Goal: Task Accomplishment & Management: Use online tool/utility

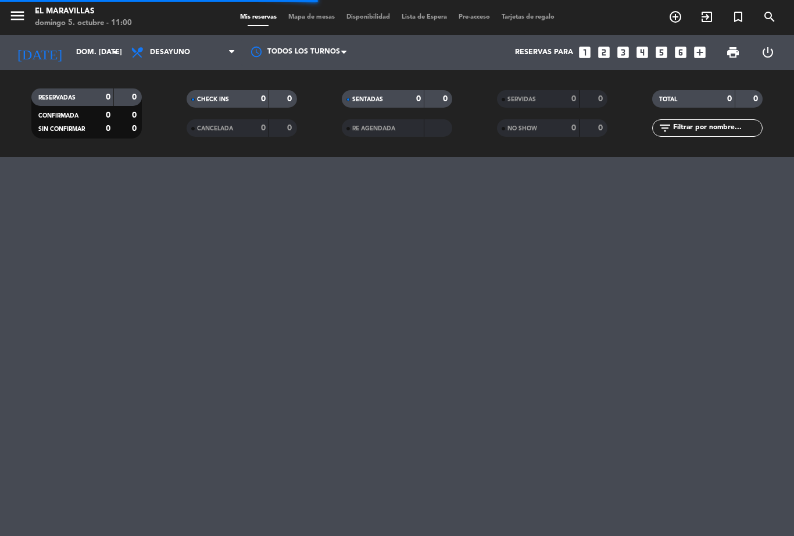
click at [317, 17] on span "Mapa de mesas" at bounding box center [312, 17] width 58 height 6
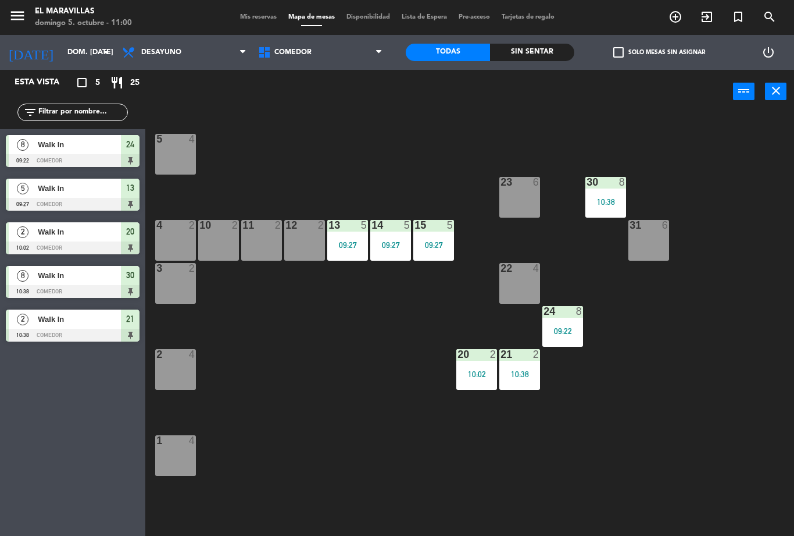
click at [572, 323] on div "24 8 09:22" at bounding box center [563, 326] width 41 height 41
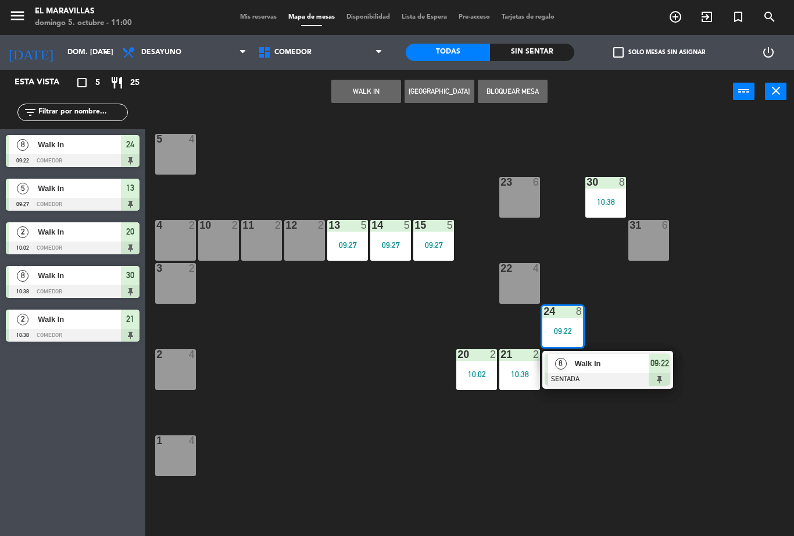
click at [668, 366] on span "09:22" at bounding box center [660, 363] width 19 height 14
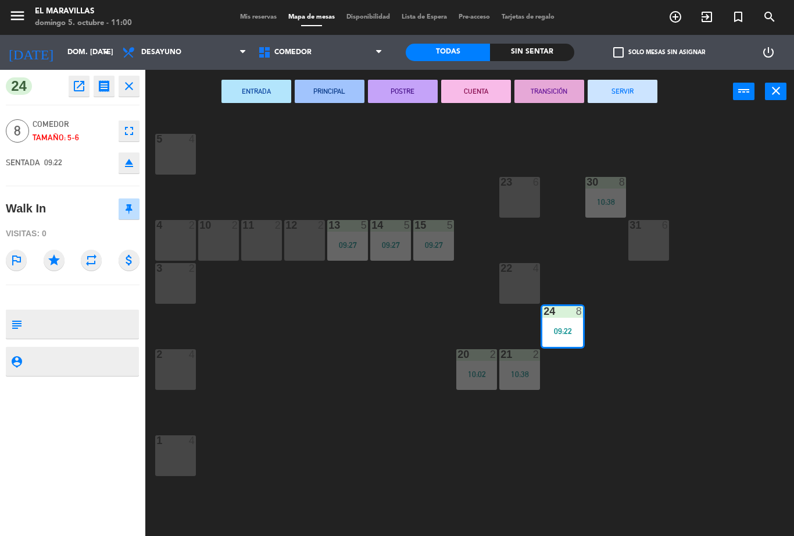
click at [647, 84] on button "SERVIR" at bounding box center [623, 91] width 70 height 23
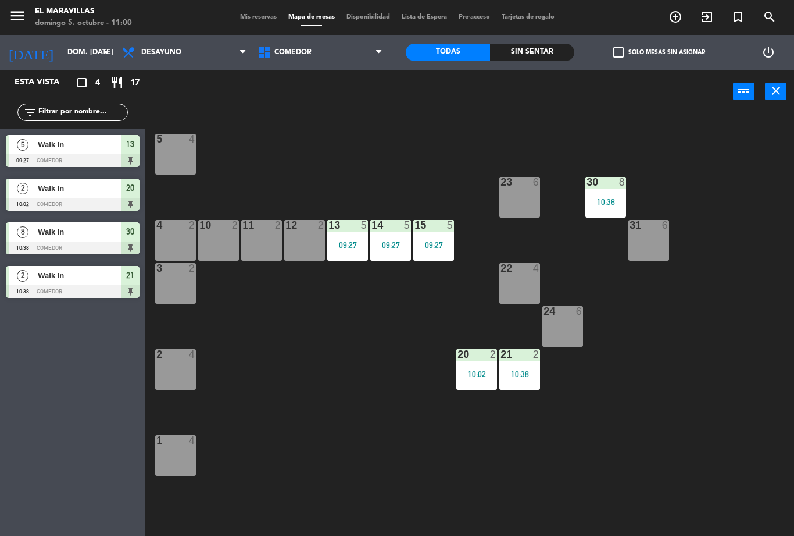
click at [485, 351] on div at bounding box center [476, 354] width 19 height 10
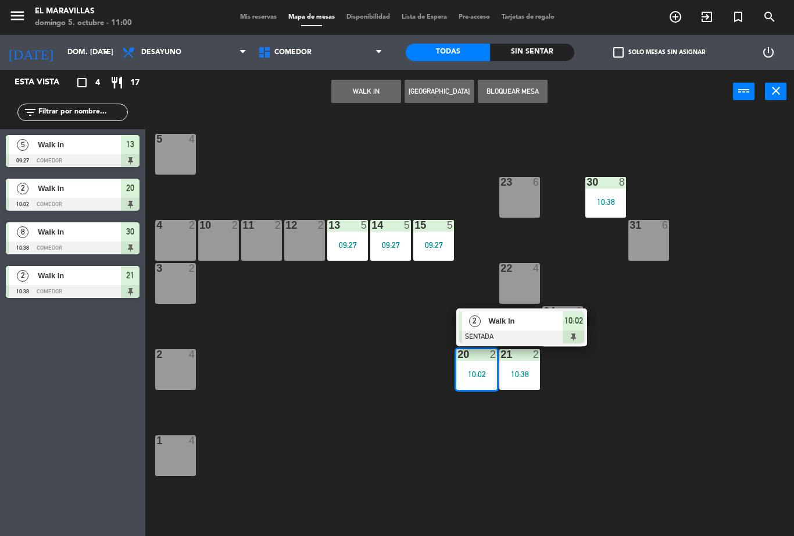
click at [578, 327] on span "10:02" at bounding box center [574, 320] width 19 height 14
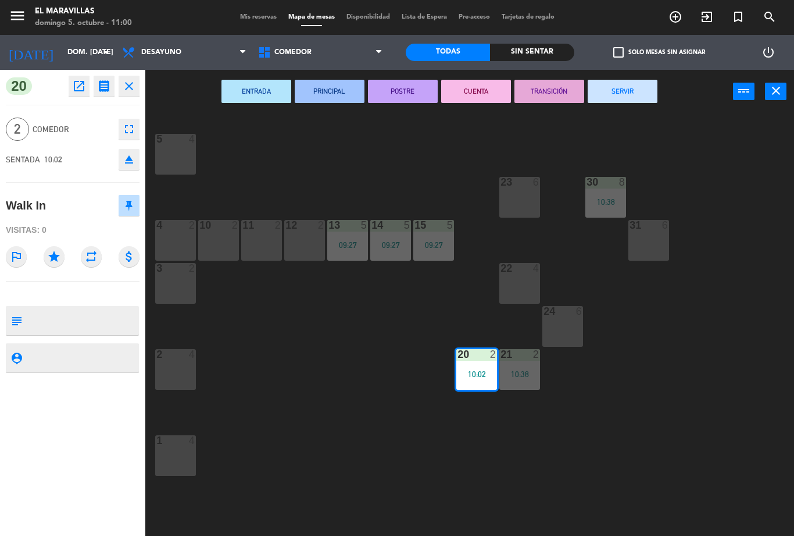
click at [634, 94] on button "SERVIR" at bounding box center [623, 91] width 70 height 23
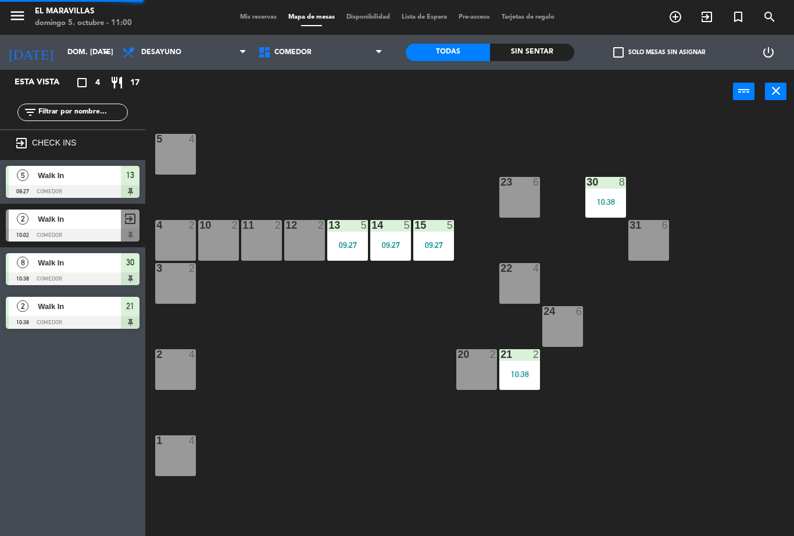
click at [524, 286] on div "22 4" at bounding box center [519, 283] width 41 height 41
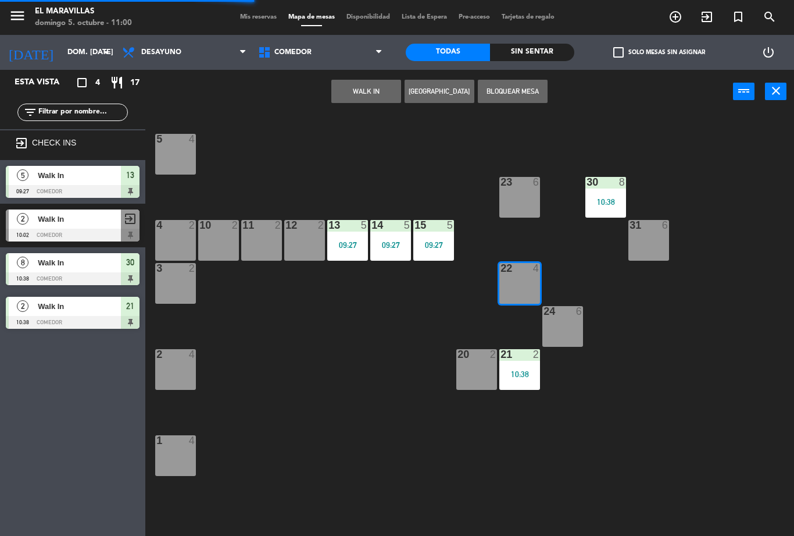
click at [372, 96] on button "WALK IN" at bounding box center [366, 91] width 70 height 23
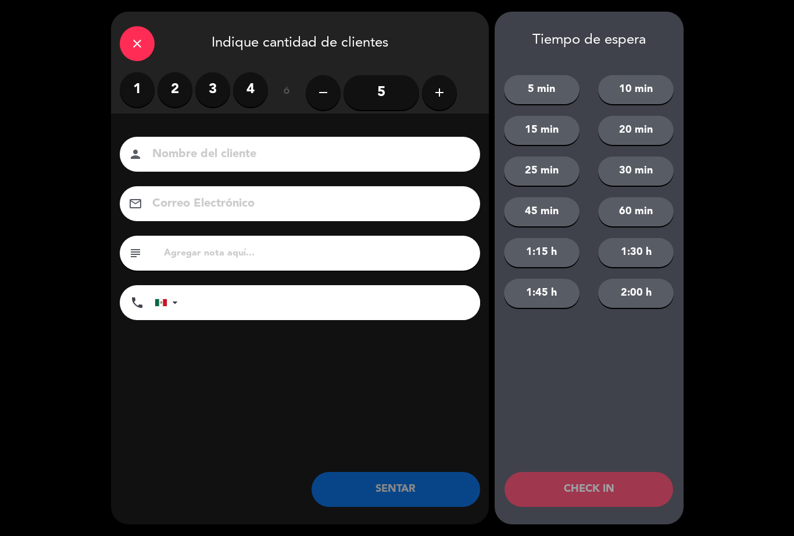
click at [181, 95] on label "2" at bounding box center [175, 89] width 35 height 35
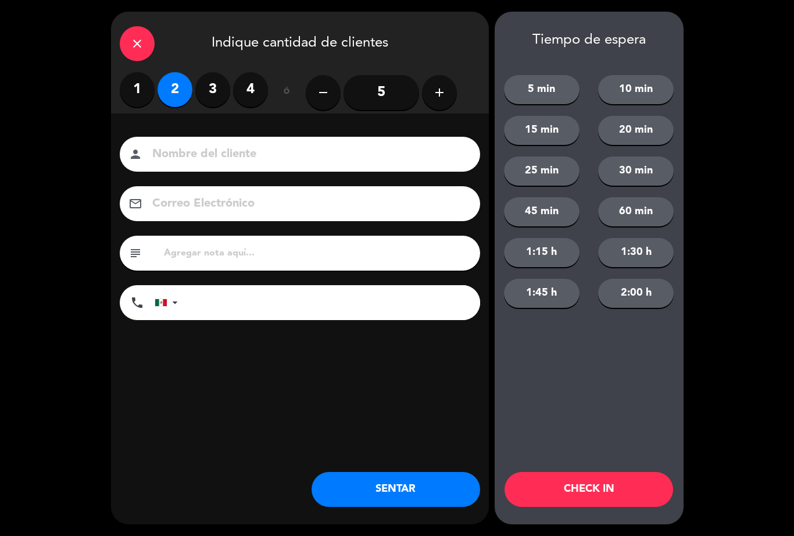
click at [409, 484] on button "SENTAR" at bounding box center [396, 489] width 169 height 35
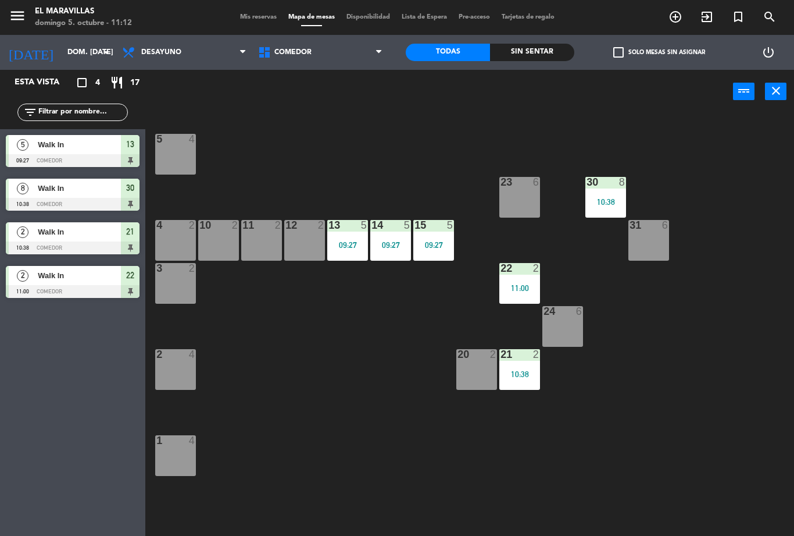
click at [295, 242] on div "12 2" at bounding box center [304, 240] width 41 height 41
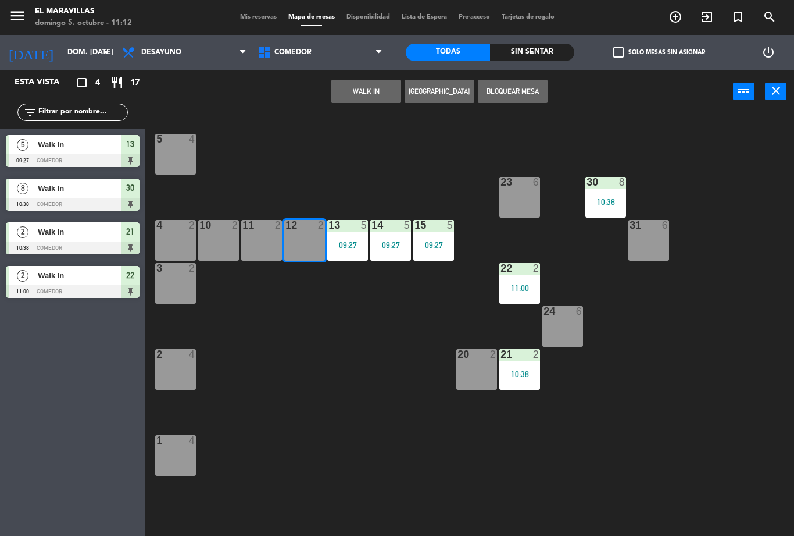
click at [348, 92] on button "WALK IN" at bounding box center [366, 91] width 70 height 23
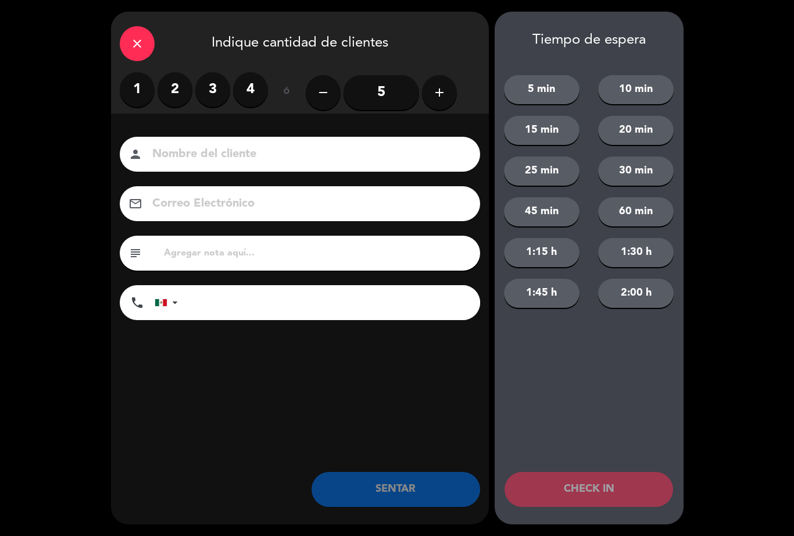
click at [177, 96] on label "2" at bounding box center [175, 89] width 35 height 35
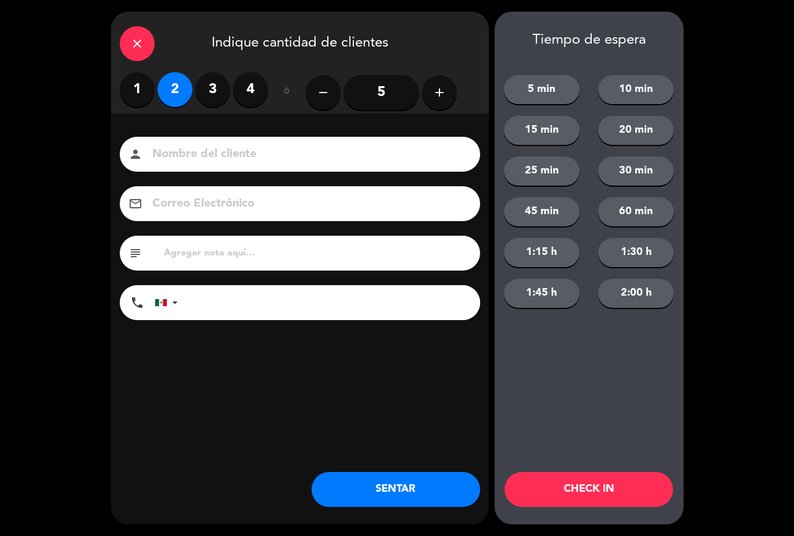
click at [359, 505] on button "SENTAR" at bounding box center [396, 489] width 169 height 35
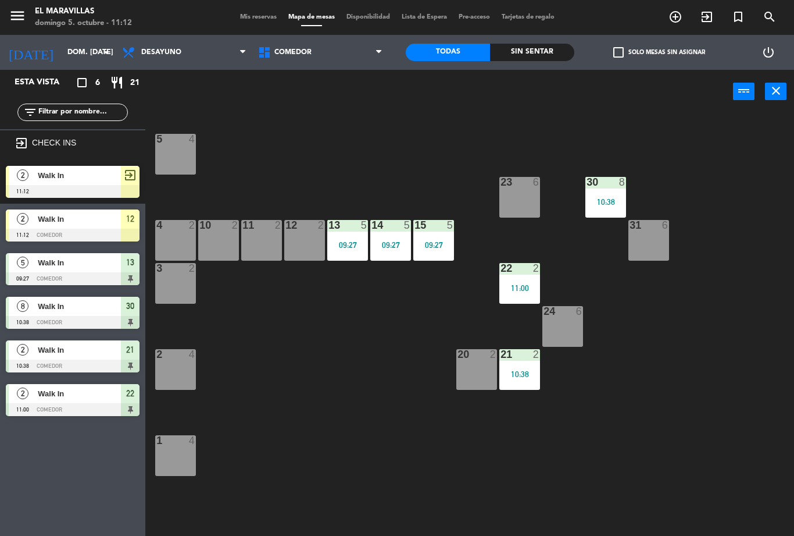
click at [526, 371] on div "10:38" at bounding box center [519, 374] width 41 height 8
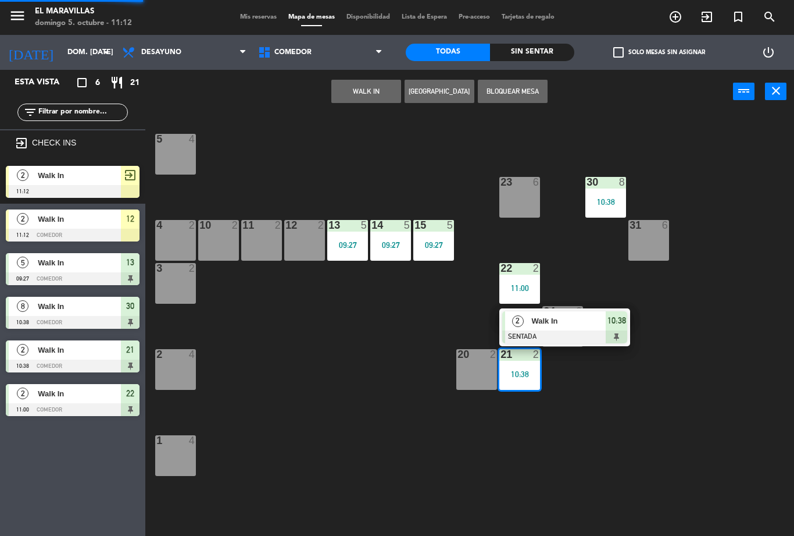
click at [626, 329] on div "10:38" at bounding box center [617, 320] width 22 height 19
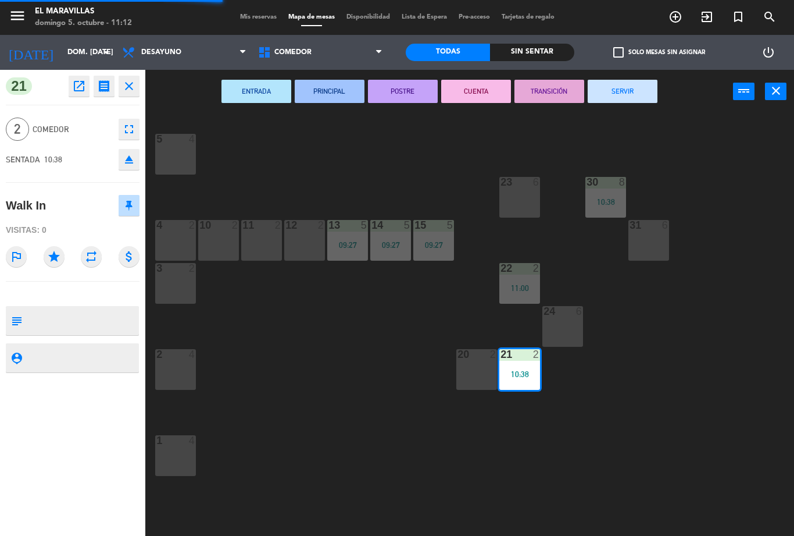
click at [636, 94] on button "SERVIR" at bounding box center [623, 91] width 70 height 23
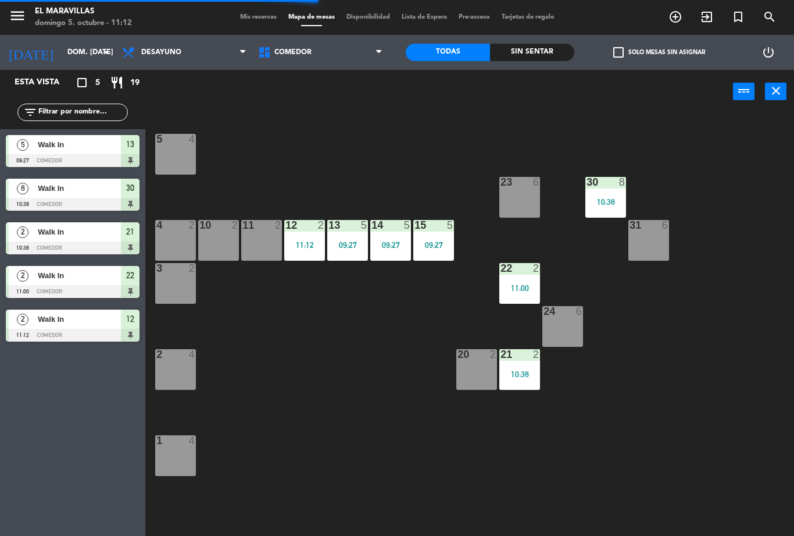
click at [643, 240] on div "31 6" at bounding box center [649, 240] width 41 height 41
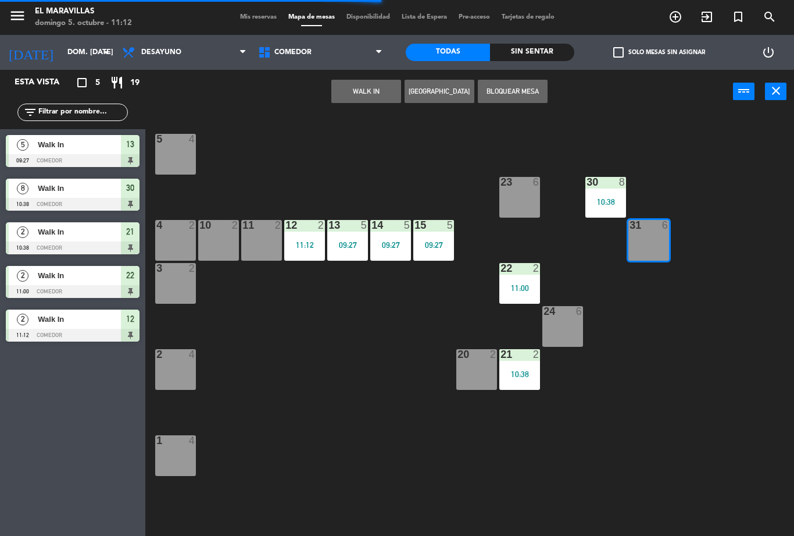
click at [376, 88] on button "WALK IN" at bounding box center [366, 91] width 70 height 23
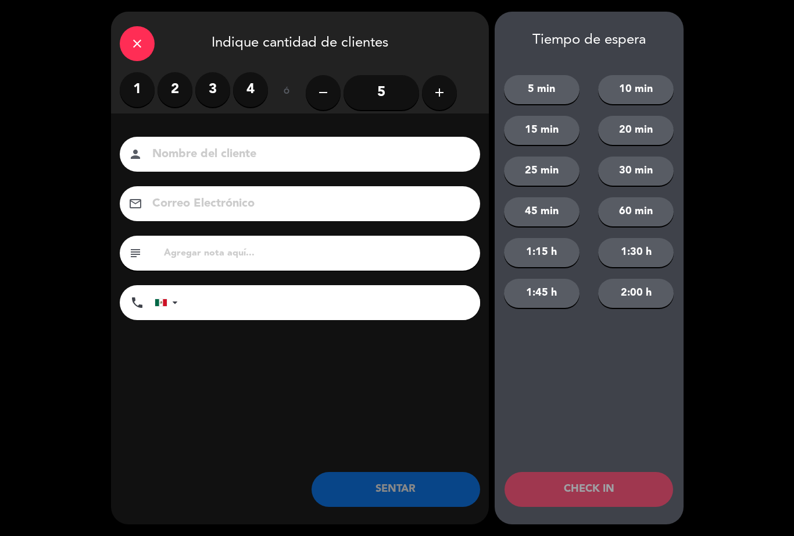
click at [208, 81] on label "3" at bounding box center [212, 89] width 35 height 35
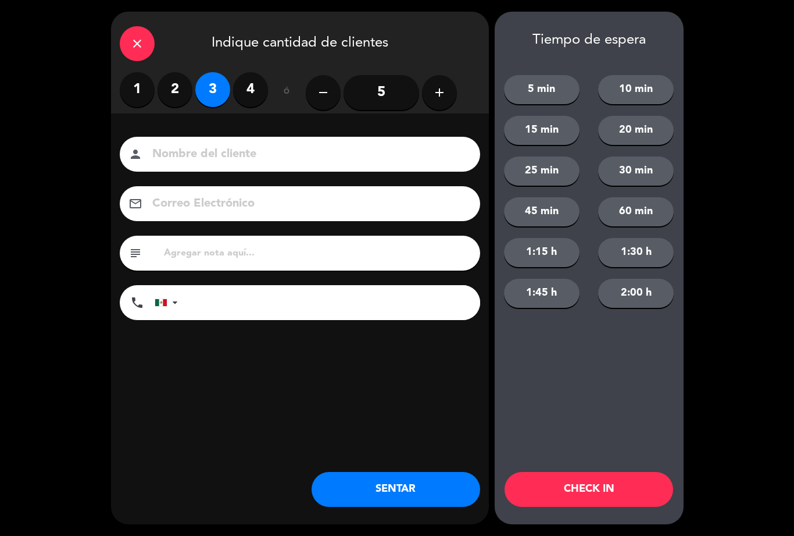
click at [332, 496] on button "SENTAR" at bounding box center [396, 489] width 169 height 35
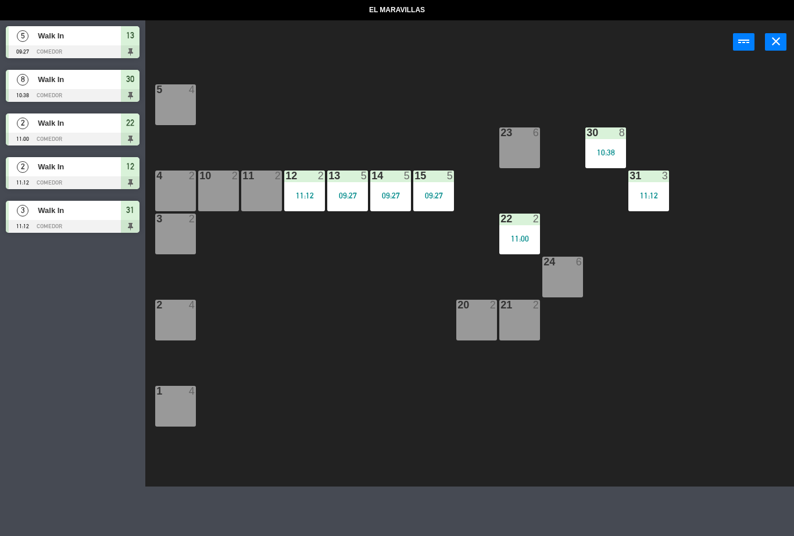
select select
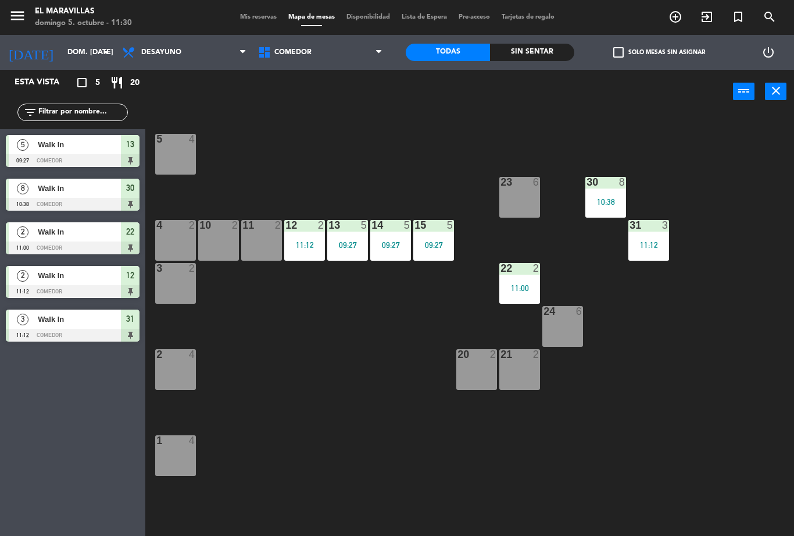
click at [434, 238] on div "15 5 09:27" at bounding box center [433, 240] width 41 height 41
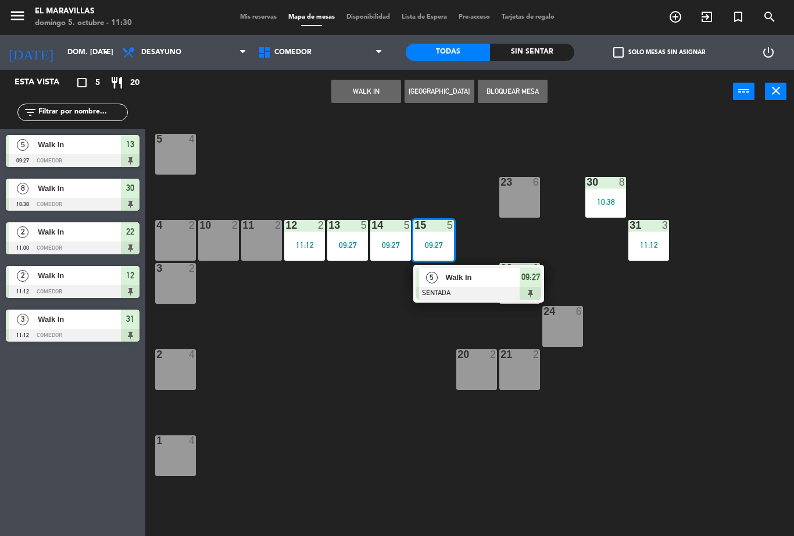
click at [534, 282] on span "09:27" at bounding box center [531, 277] width 19 height 14
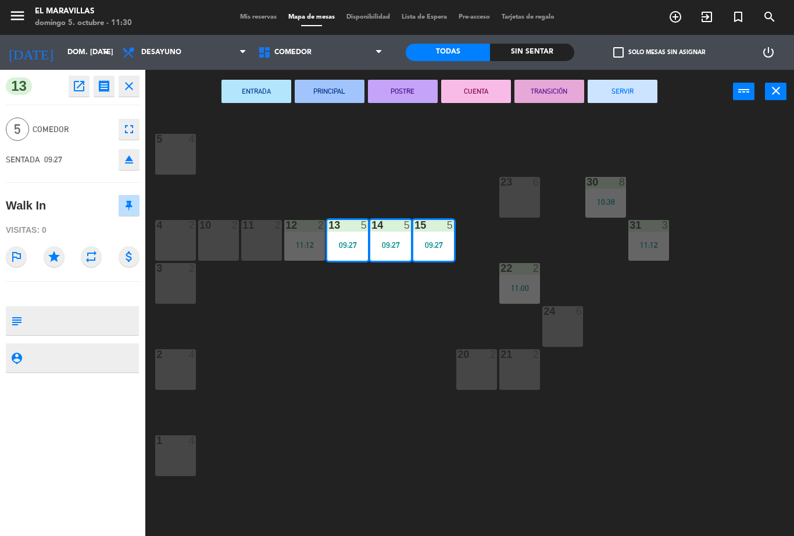
click at [628, 87] on button "SERVIR" at bounding box center [623, 91] width 70 height 23
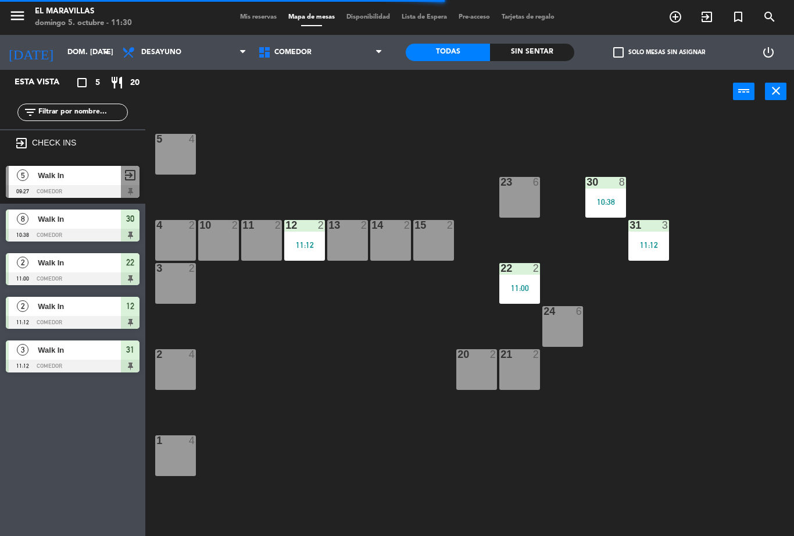
click at [220, 245] on div "10 2" at bounding box center [218, 240] width 41 height 41
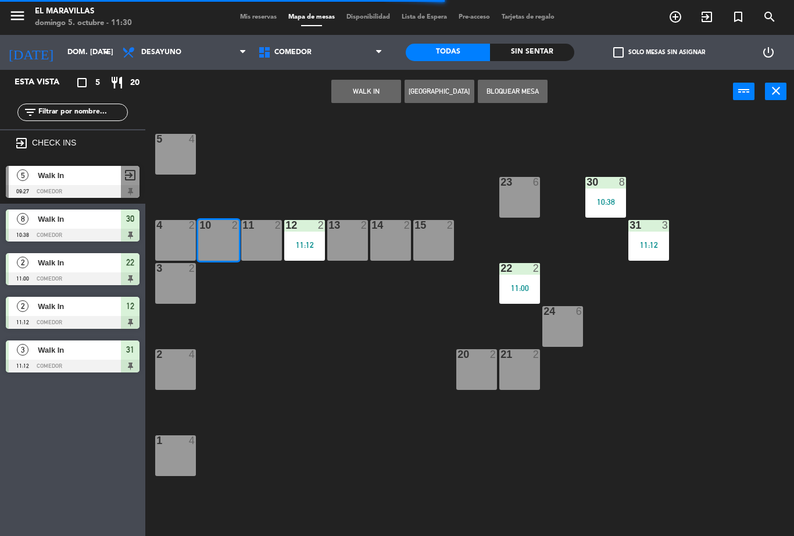
click at [262, 241] on div "11 2" at bounding box center [261, 240] width 41 height 41
click at [372, 90] on button "WALK IN" at bounding box center [366, 91] width 70 height 23
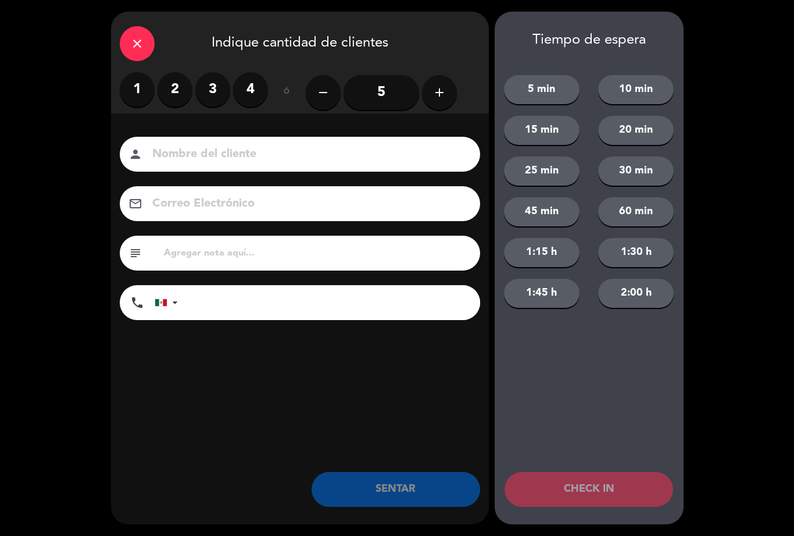
click at [253, 91] on label "4" at bounding box center [250, 89] width 35 height 35
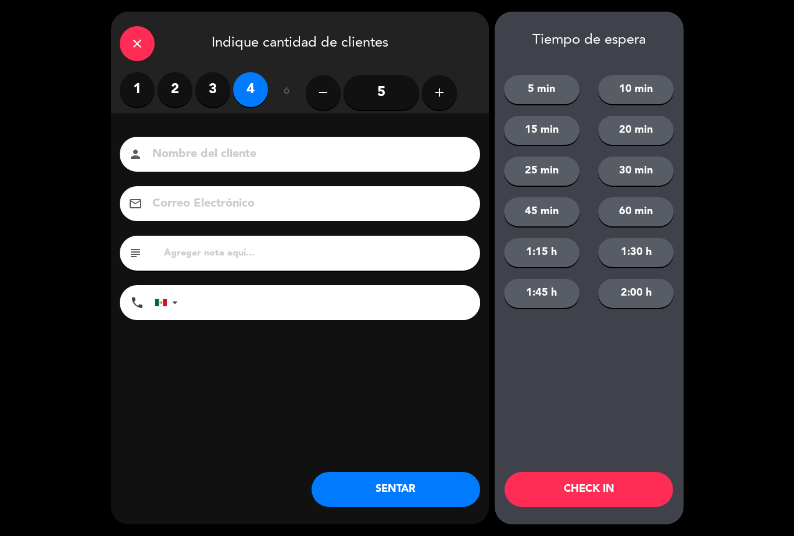
click at [382, 478] on button "SENTAR" at bounding box center [396, 489] width 169 height 35
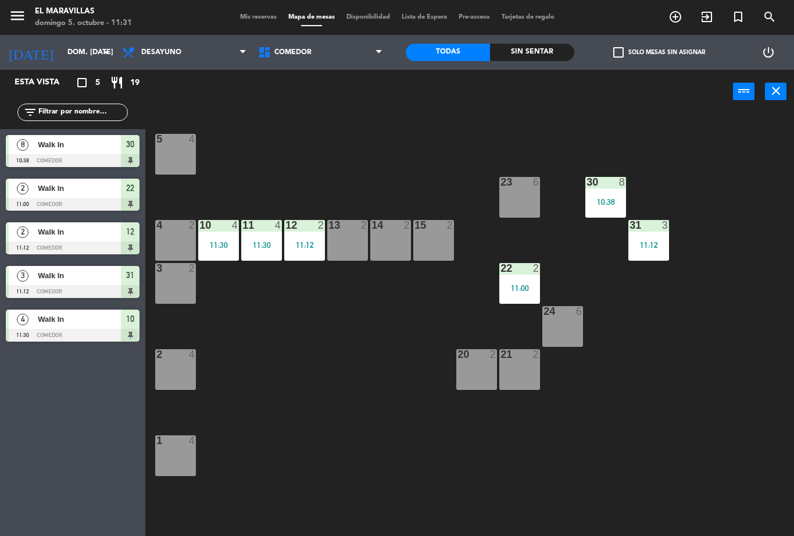
click at [566, 329] on div "24 6" at bounding box center [563, 326] width 41 height 41
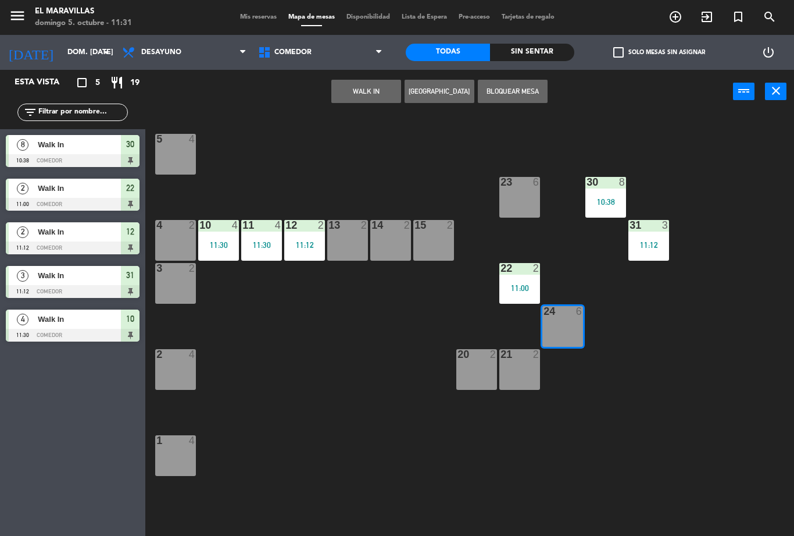
click at [369, 109] on div "WALK IN [GEOGRAPHIC_DATA] Bloquear Mesa power_input close" at bounding box center [439, 92] width 588 height 44
click at [378, 98] on button "WALK IN" at bounding box center [366, 91] width 70 height 23
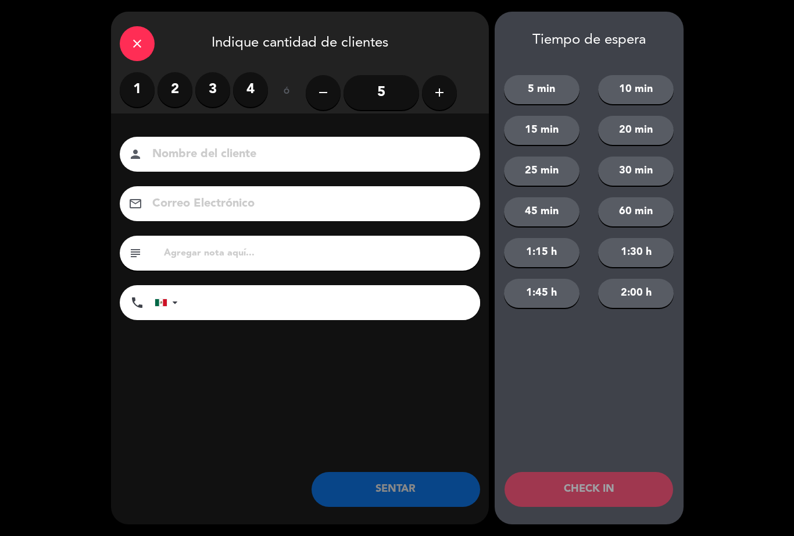
click at [379, 89] on input "5" at bounding box center [382, 92] width 76 height 35
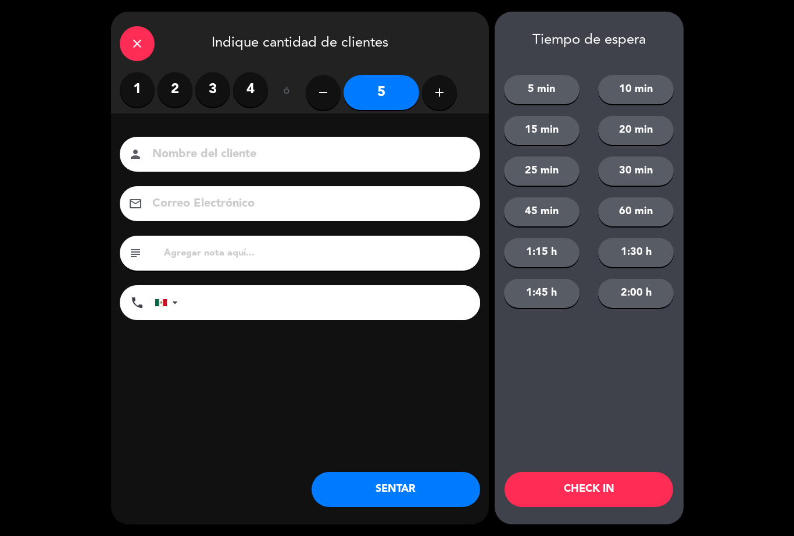
click at [392, 491] on button "SENTAR" at bounding box center [396, 489] width 169 height 35
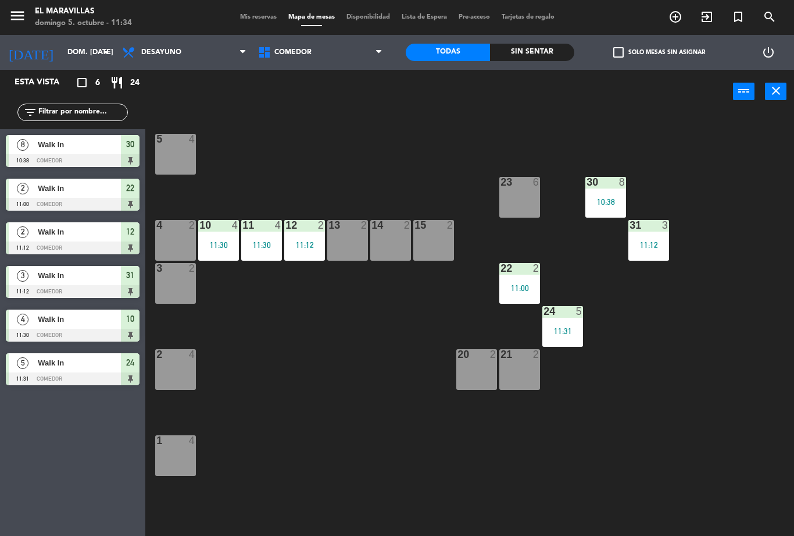
click at [364, 247] on div "13 2" at bounding box center [347, 240] width 41 height 41
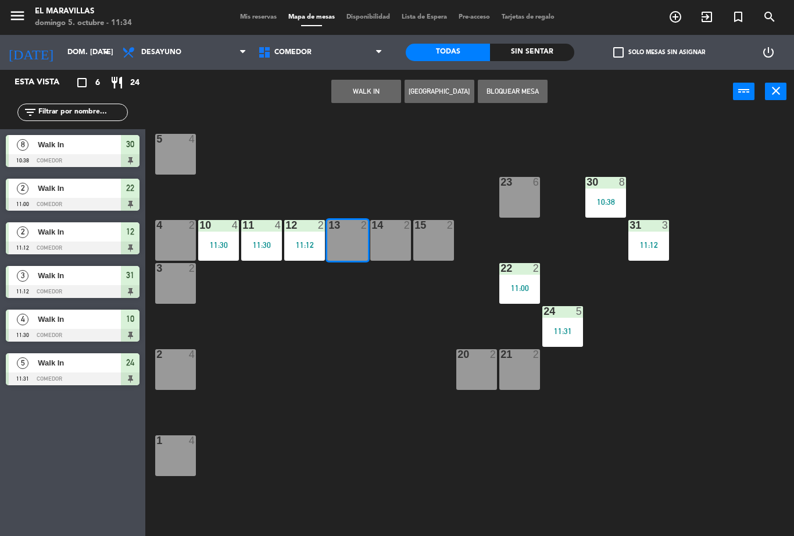
click at [383, 237] on div "14 2" at bounding box center [390, 240] width 41 height 41
click at [426, 235] on div "15 2" at bounding box center [433, 240] width 41 height 41
click at [376, 91] on button "WALK IN" at bounding box center [366, 91] width 70 height 23
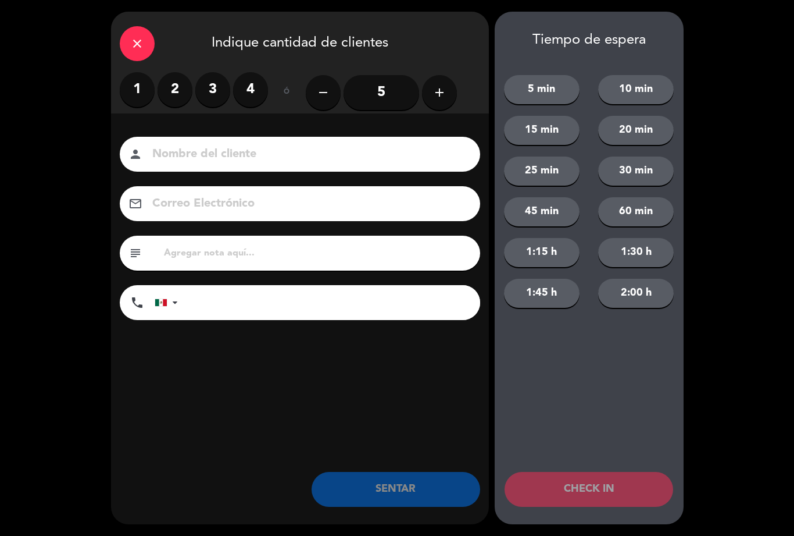
click at [445, 96] on icon "add" at bounding box center [440, 92] width 14 height 14
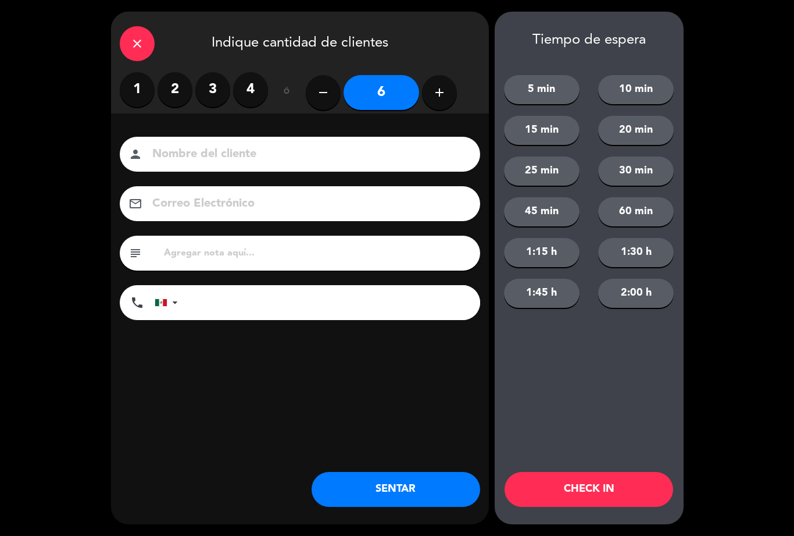
click at [451, 97] on button "add" at bounding box center [439, 92] width 35 height 35
click at [445, 97] on icon "add" at bounding box center [440, 92] width 14 height 14
type input "8"
click at [408, 483] on button "SENTAR" at bounding box center [396, 489] width 169 height 35
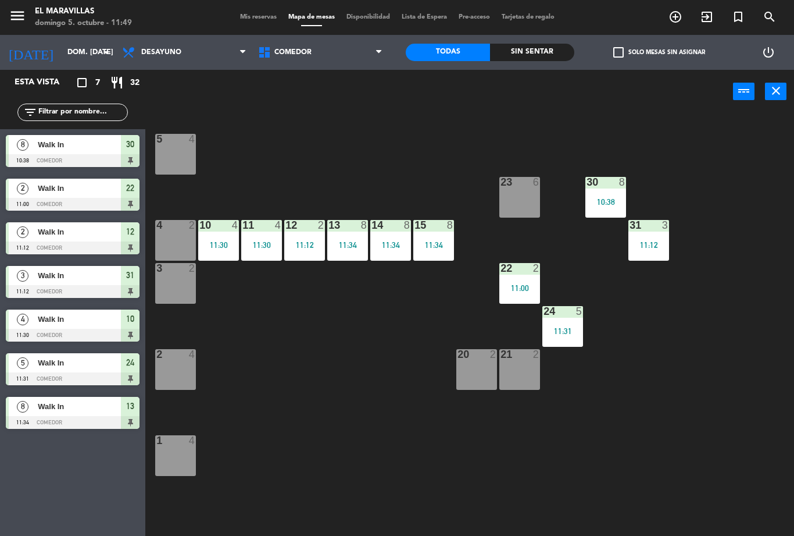
click at [512, 369] on div "21 2" at bounding box center [519, 369] width 41 height 41
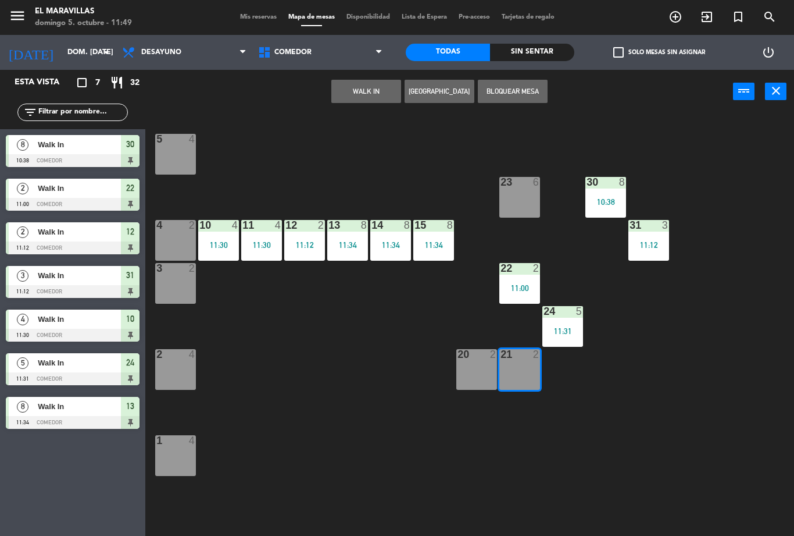
click at [361, 81] on button "WALK IN" at bounding box center [366, 91] width 70 height 23
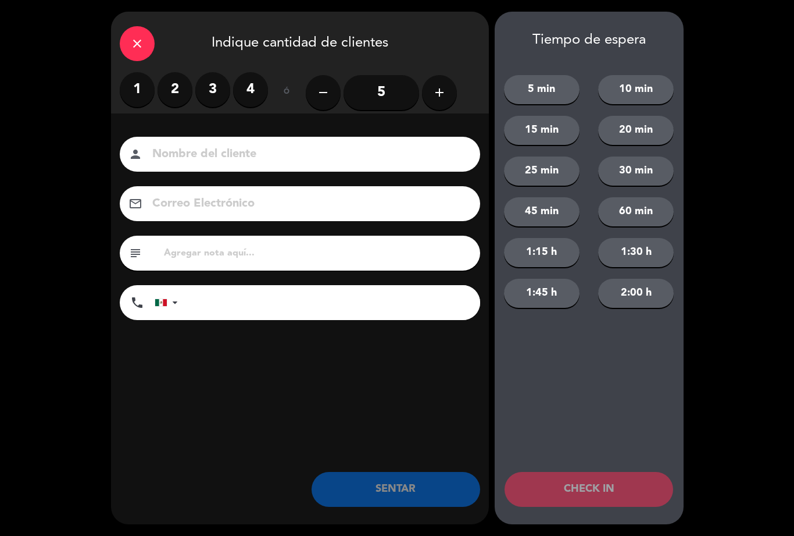
click at [174, 94] on label "2" at bounding box center [175, 89] width 35 height 35
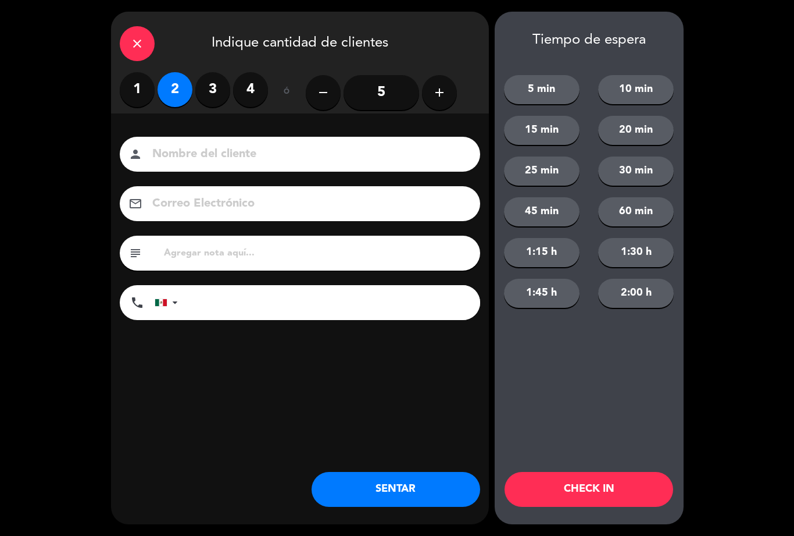
click at [398, 490] on button "SENTAR" at bounding box center [396, 489] width 169 height 35
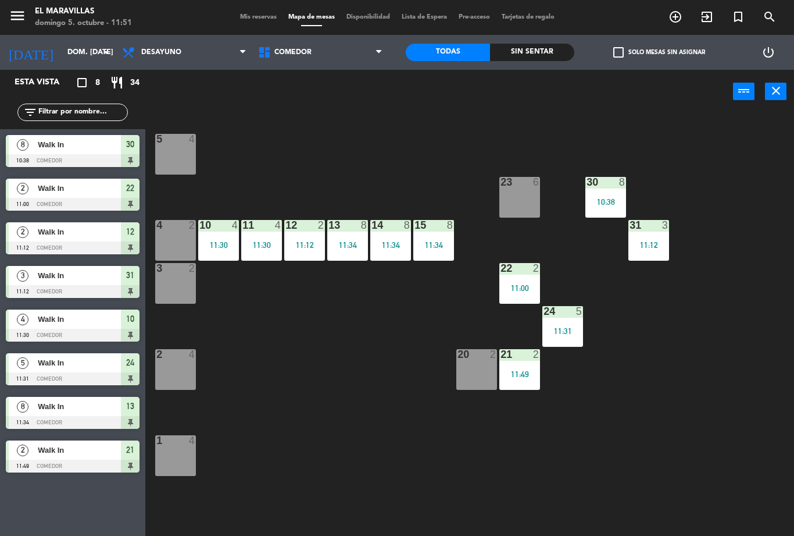
click at [479, 368] on div "20 2" at bounding box center [476, 369] width 41 height 41
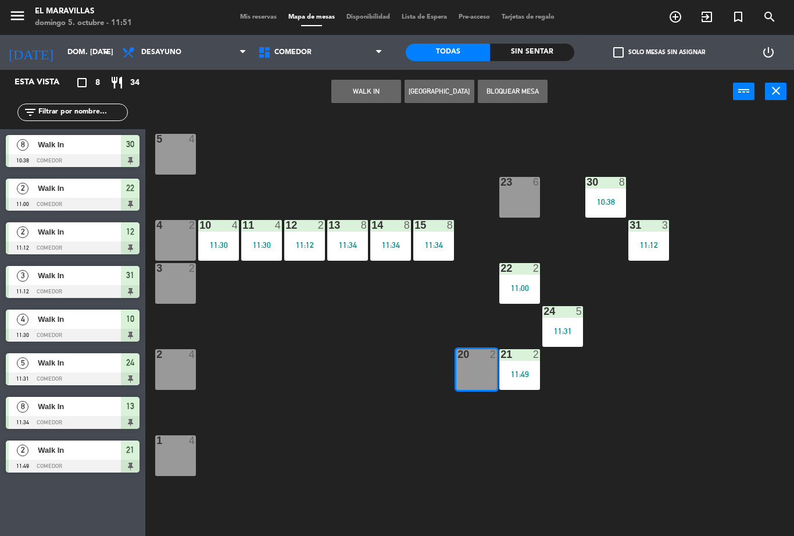
click at [372, 89] on button "WALK IN" at bounding box center [366, 91] width 70 height 23
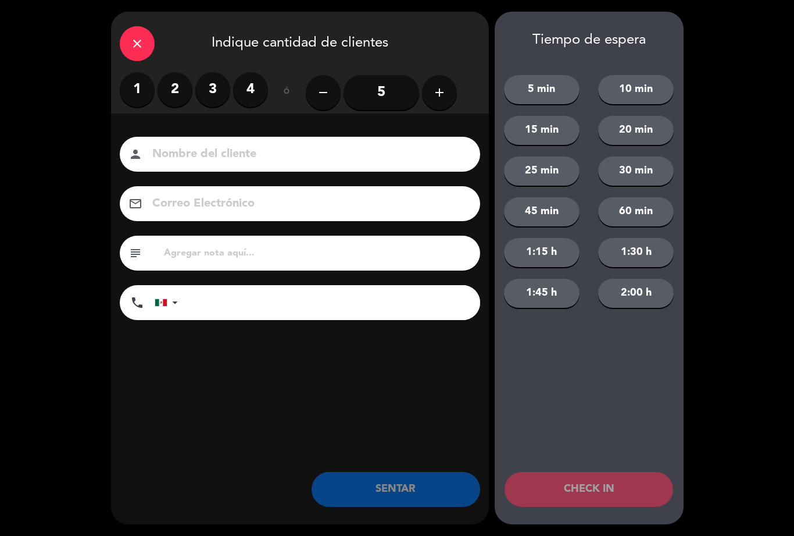
click at [176, 89] on label "2" at bounding box center [175, 89] width 35 height 35
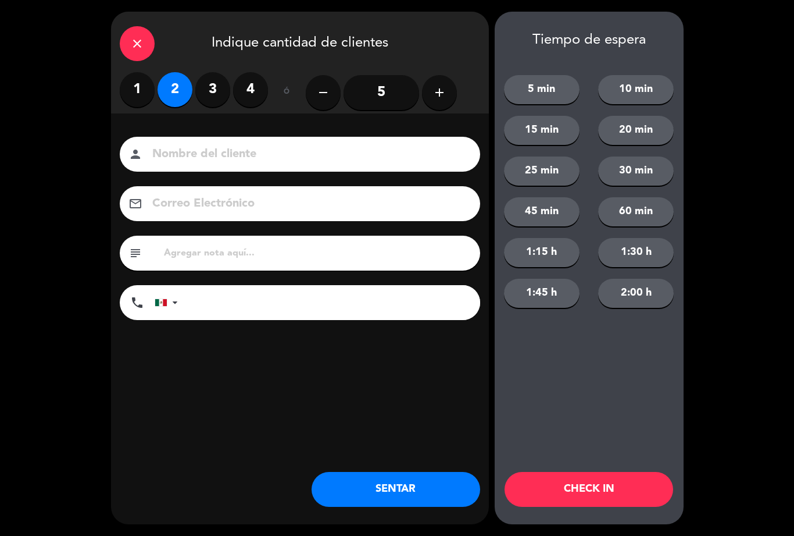
click at [383, 492] on button "SENTAR" at bounding box center [396, 489] width 169 height 35
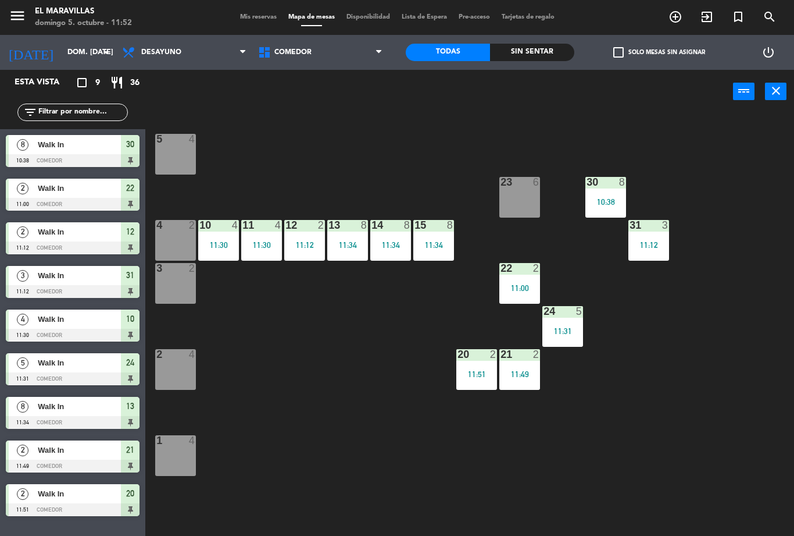
click at [610, 195] on div "30 8 10:38" at bounding box center [606, 197] width 41 height 41
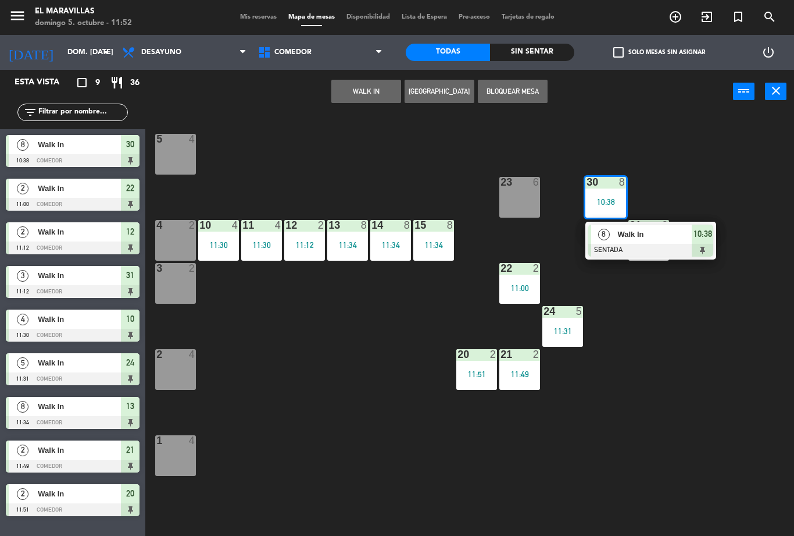
click at [705, 244] on div at bounding box center [650, 250] width 125 height 13
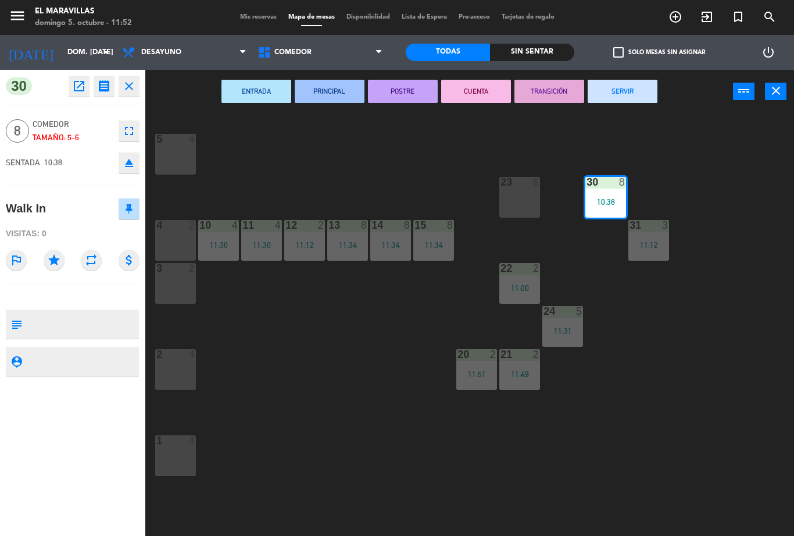
click at [632, 84] on button "SERVIR" at bounding box center [623, 91] width 70 height 23
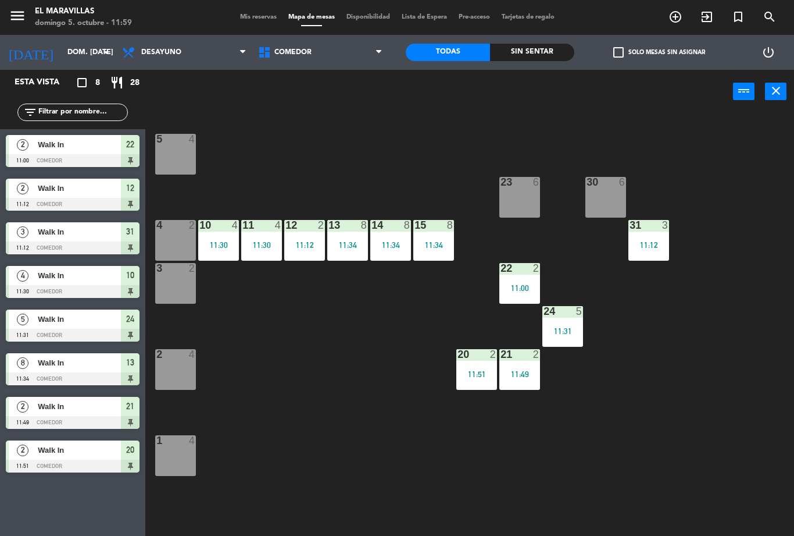
click at [309, 237] on div "12 2 11:12" at bounding box center [304, 240] width 41 height 41
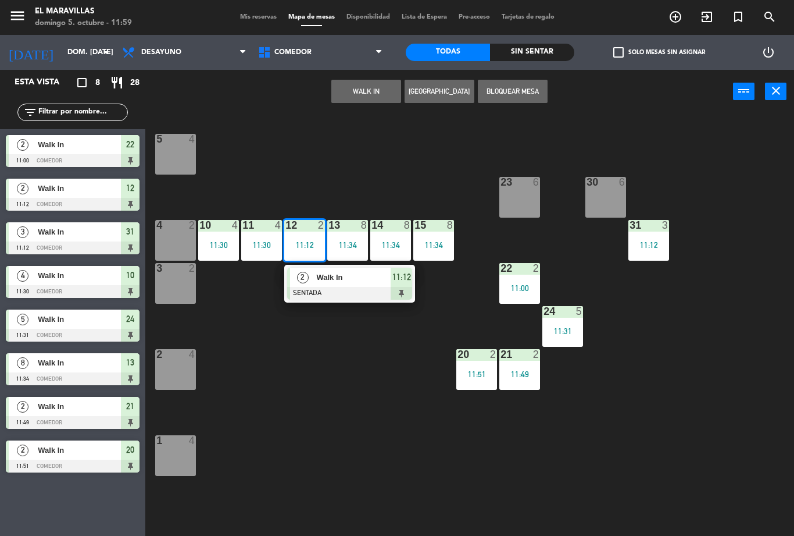
click at [406, 292] on div at bounding box center [349, 293] width 125 height 13
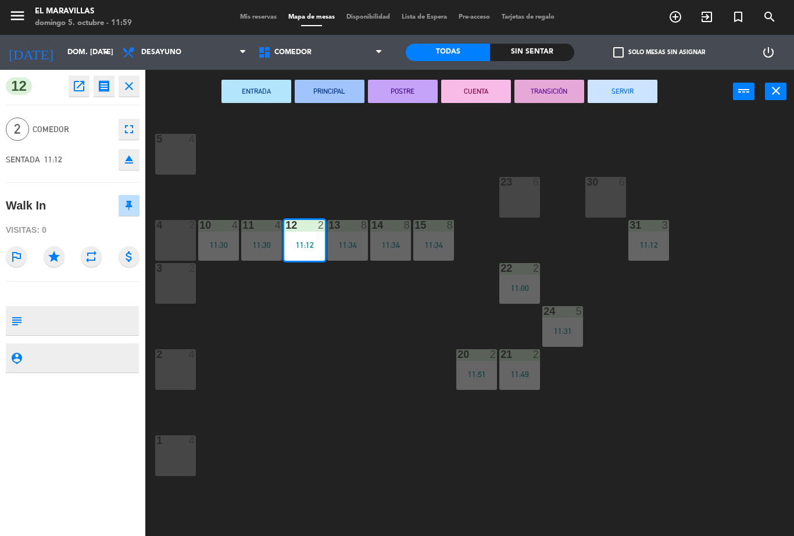
click at [622, 89] on button "SERVIR" at bounding box center [623, 91] width 70 height 23
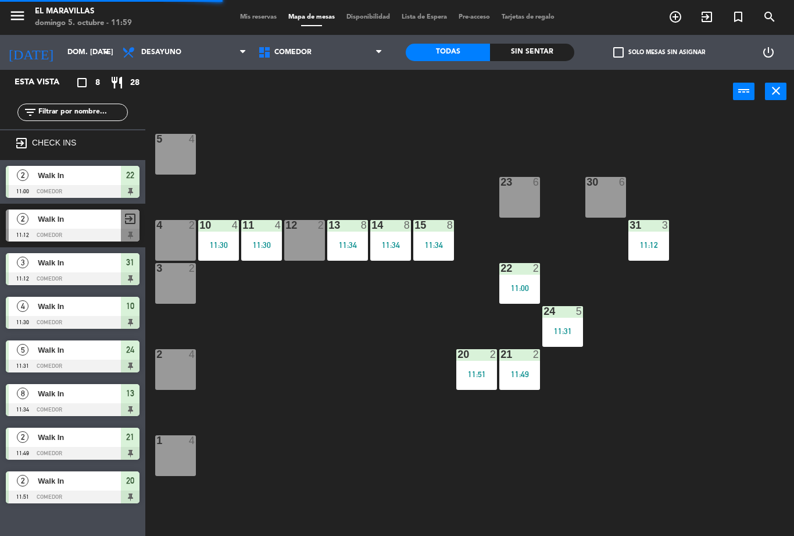
click at [309, 240] on div "12 2" at bounding box center [304, 240] width 41 height 41
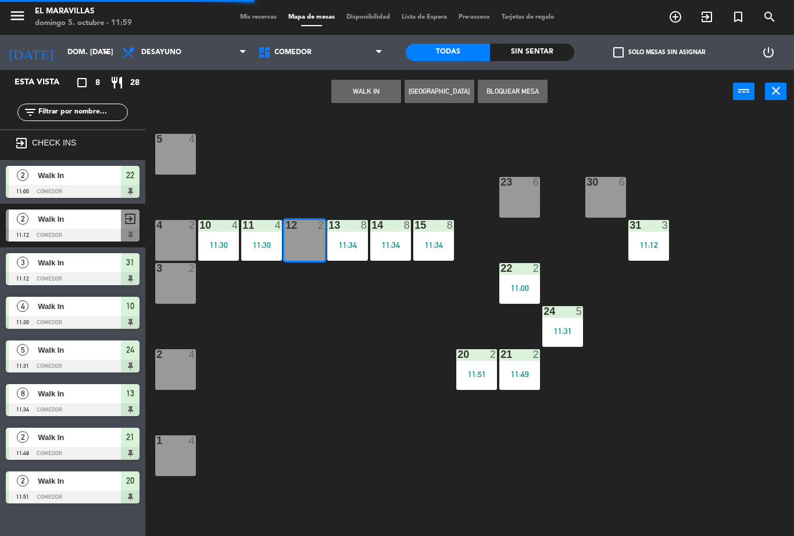
click at [366, 87] on button "WALK IN" at bounding box center [366, 91] width 70 height 23
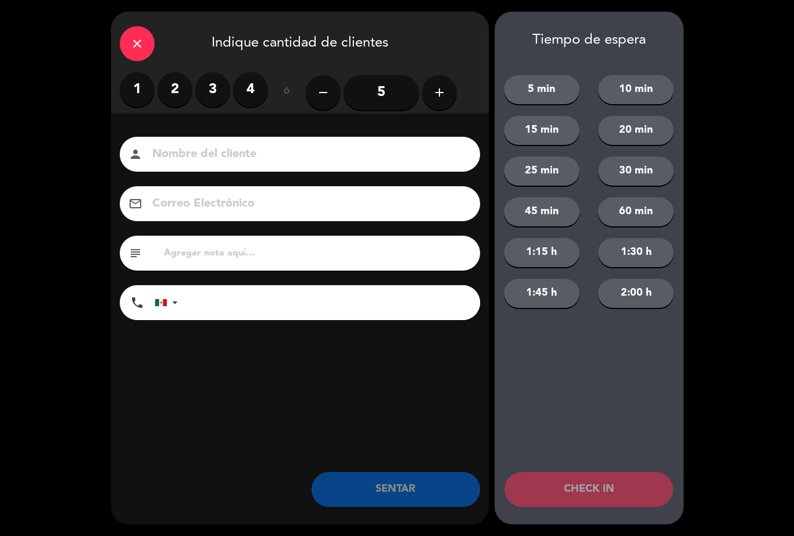
click at [197, 83] on label "3" at bounding box center [212, 89] width 35 height 35
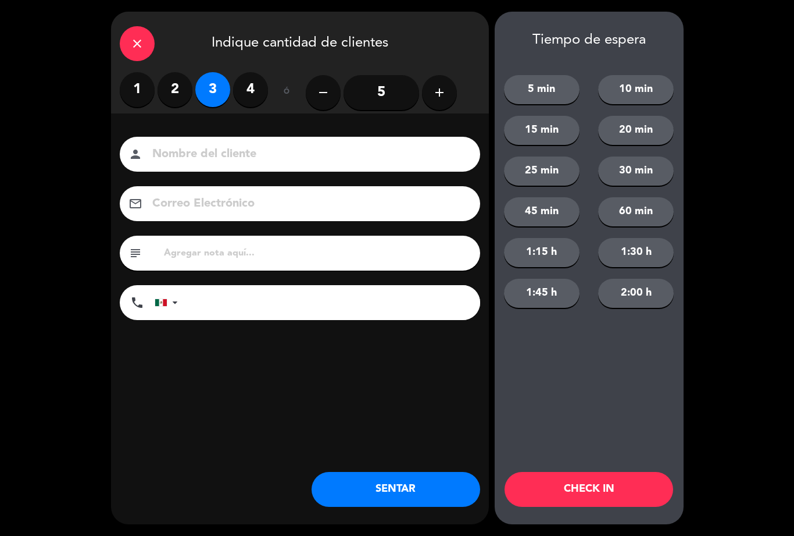
click at [166, 91] on label "2" at bounding box center [175, 89] width 35 height 35
click at [390, 481] on button "SENTAR" at bounding box center [396, 489] width 169 height 35
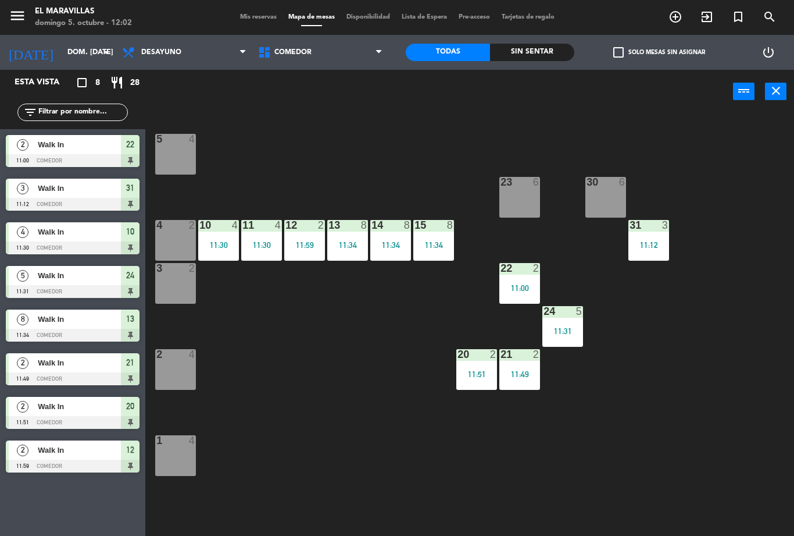
click at [523, 202] on div "23 6" at bounding box center [519, 197] width 41 height 41
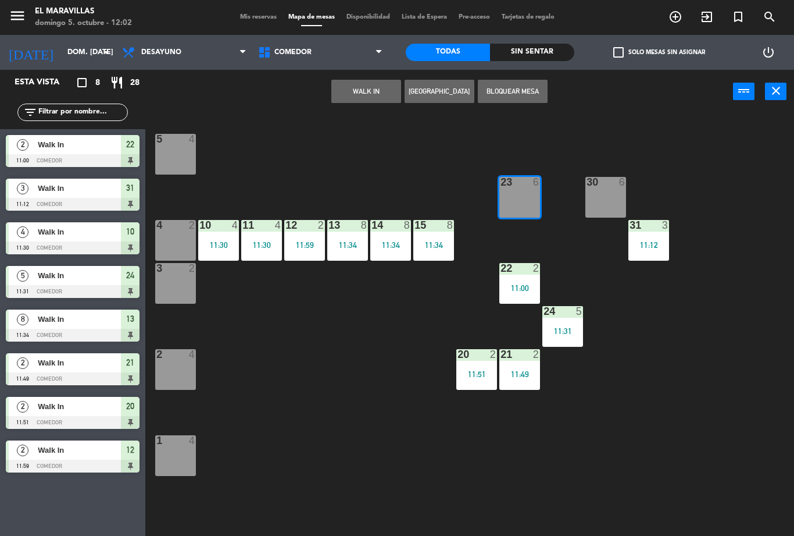
click at [362, 94] on button "WALK IN" at bounding box center [366, 91] width 70 height 23
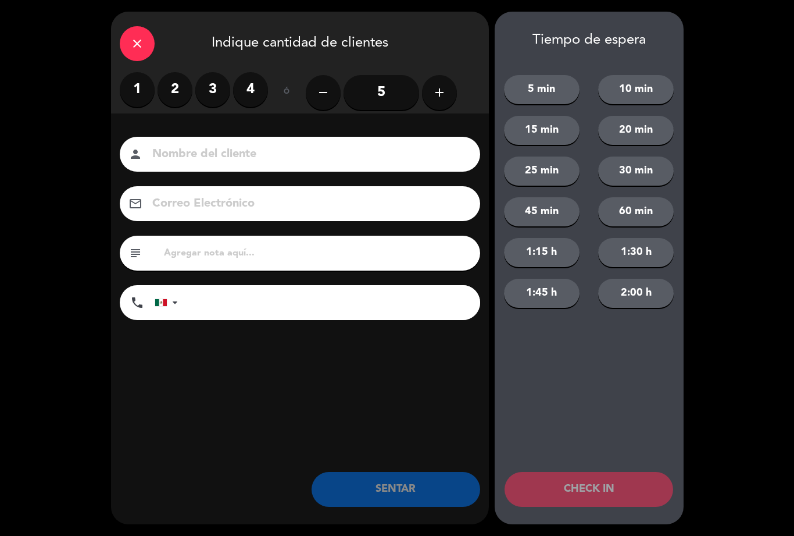
click at [214, 86] on label "3" at bounding box center [212, 89] width 35 height 35
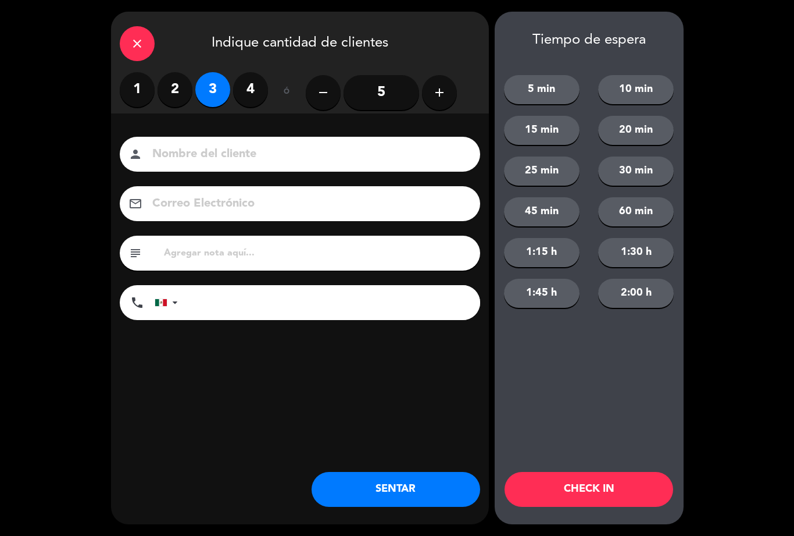
click at [387, 493] on button "SENTAR" at bounding box center [396, 489] width 169 height 35
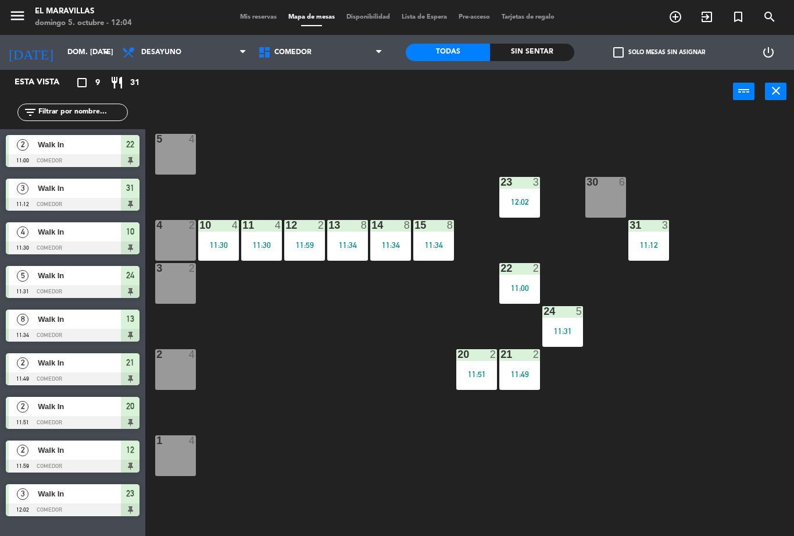
click at [180, 152] on div "5 4" at bounding box center [175, 154] width 41 height 41
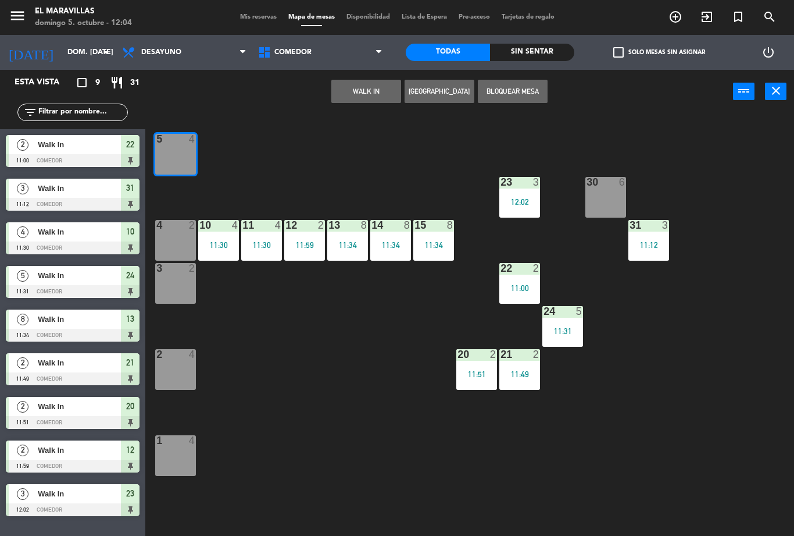
click at [363, 86] on button "WALK IN" at bounding box center [366, 91] width 70 height 23
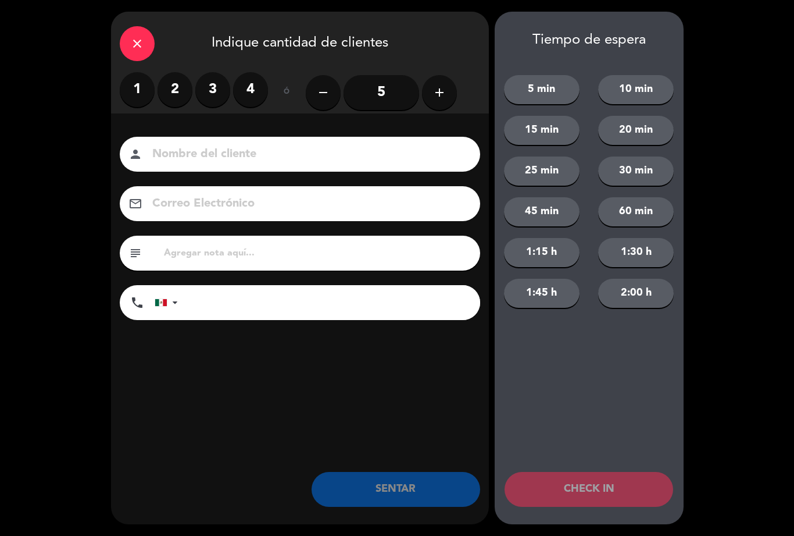
click at [219, 95] on label "3" at bounding box center [212, 89] width 35 height 35
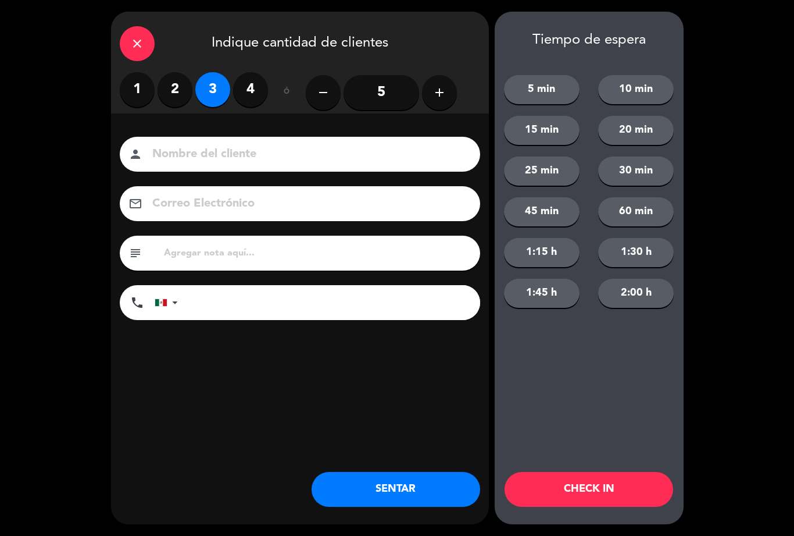
click at [402, 494] on button "SENTAR" at bounding box center [396, 489] width 169 height 35
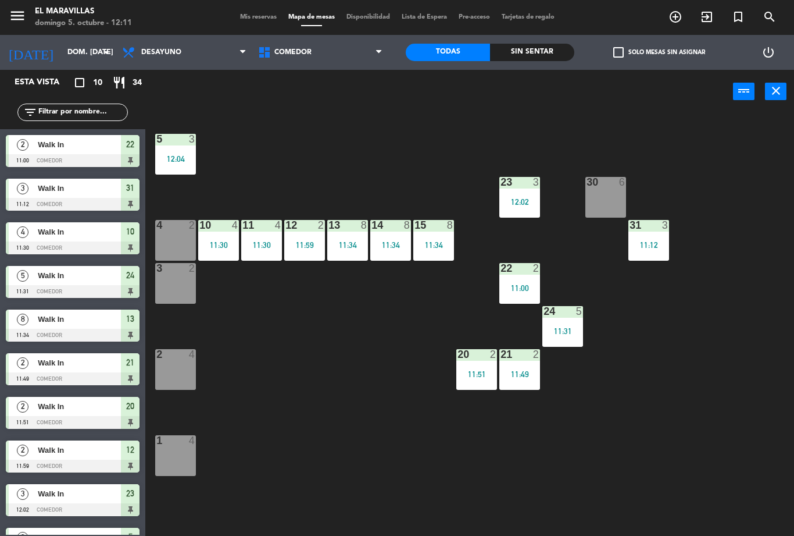
click at [163, 223] on div "4" at bounding box center [156, 225] width 19 height 10
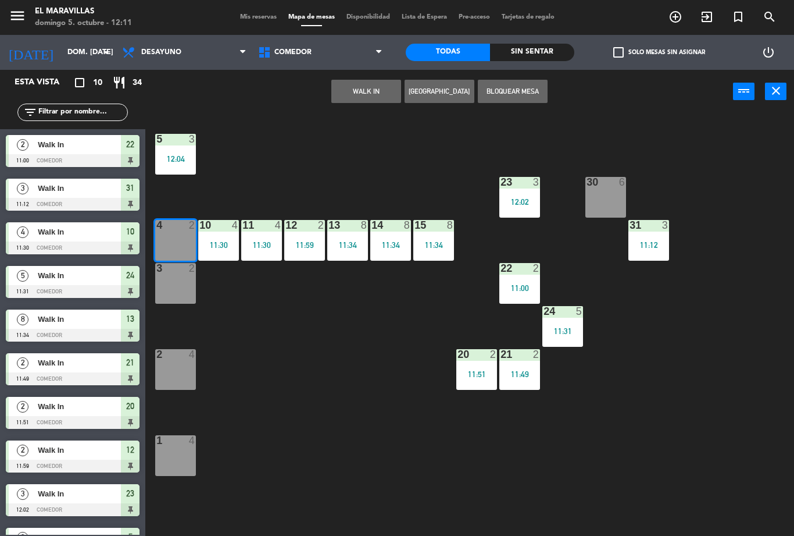
click at [181, 283] on div "3 2" at bounding box center [175, 283] width 41 height 41
click at [379, 91] on button "WALK IN" at bounding box center [366, 91] width 70 height 23
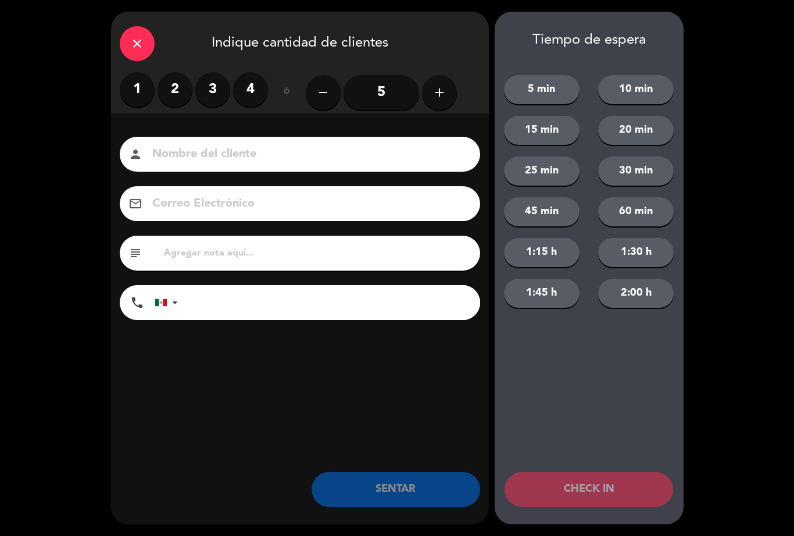
click at [384, 90] on input "5" at bounding box center [382, 92] width 76 height 35
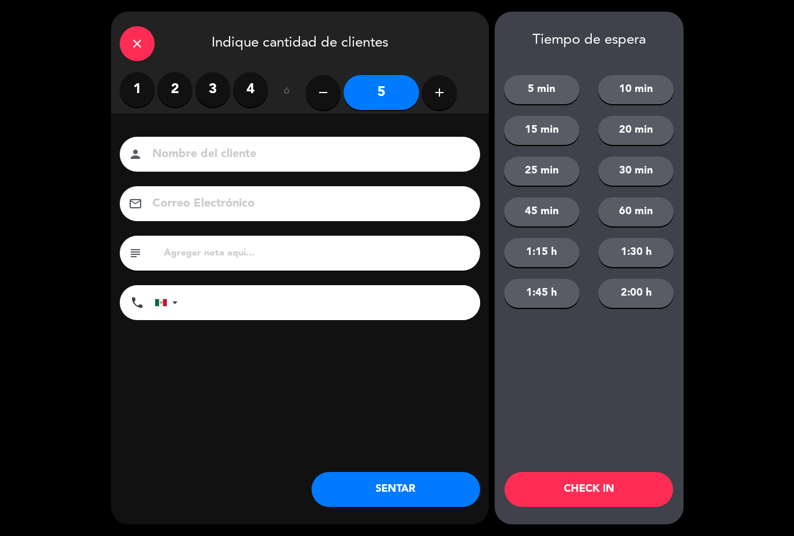
click at [256, 76] on label "4" at bounding box center [250, 89] width 35 height 35
click at [393, 500] on button "SENTAR" at bounding box center [396, 489] width 169 height 35
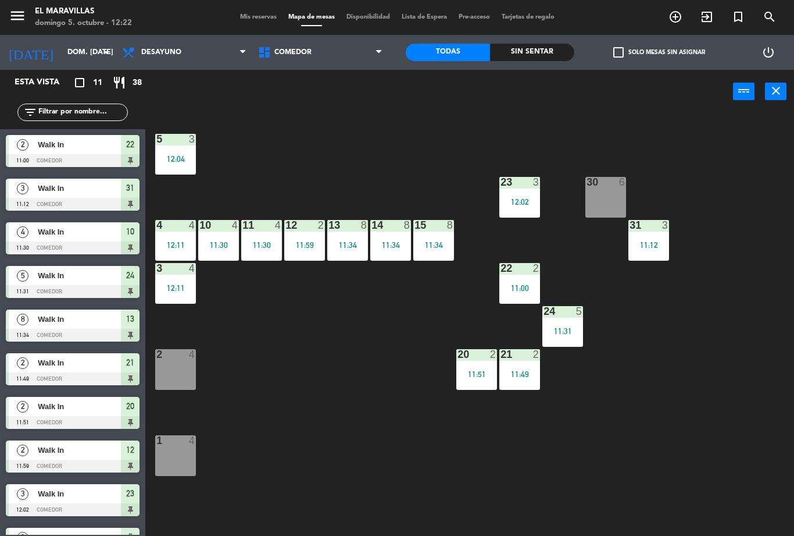
click at [172, 372] on div "2 4" at bounding box center [175, 369] width 41 height 41
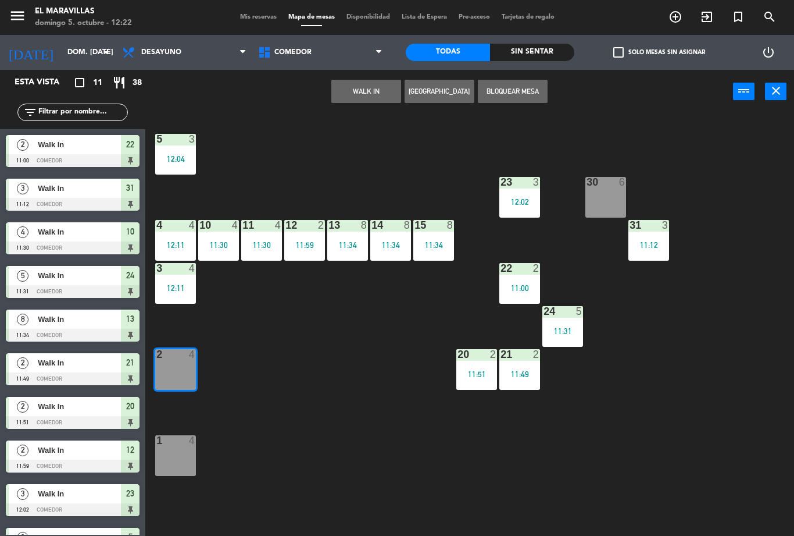
click at [370, 87] on button "WALK IN" at bounding box center [366, 91] width 70 height 23
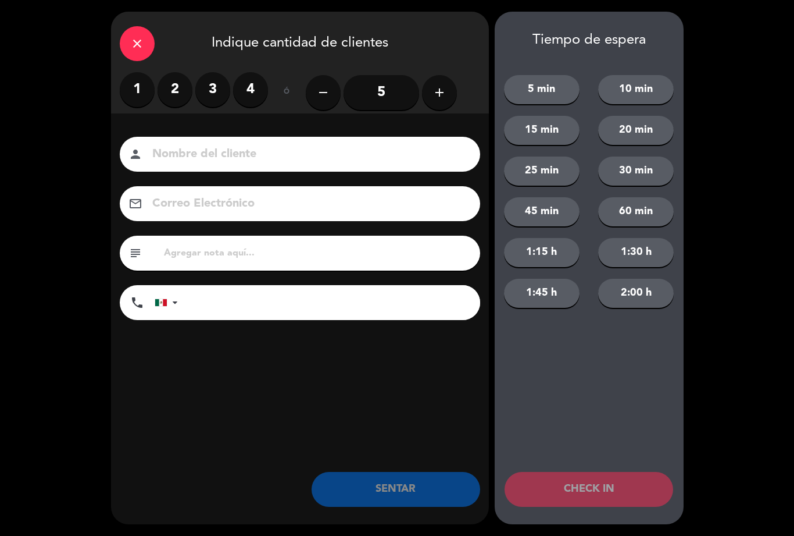
click at [176, 90] on label "2" at bounding box center [175, 89] width 35 height 35
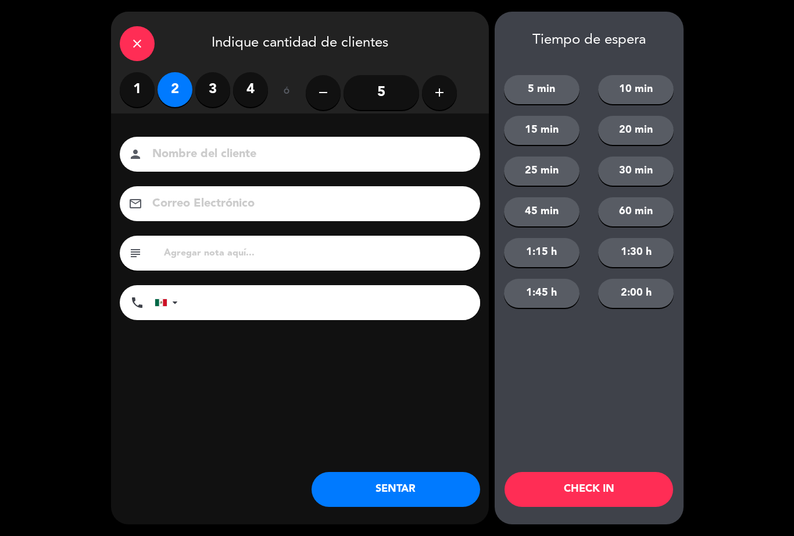
click at [362, 491] on button "SENTAR" at bounding box center [396, 489] width 169 height 35
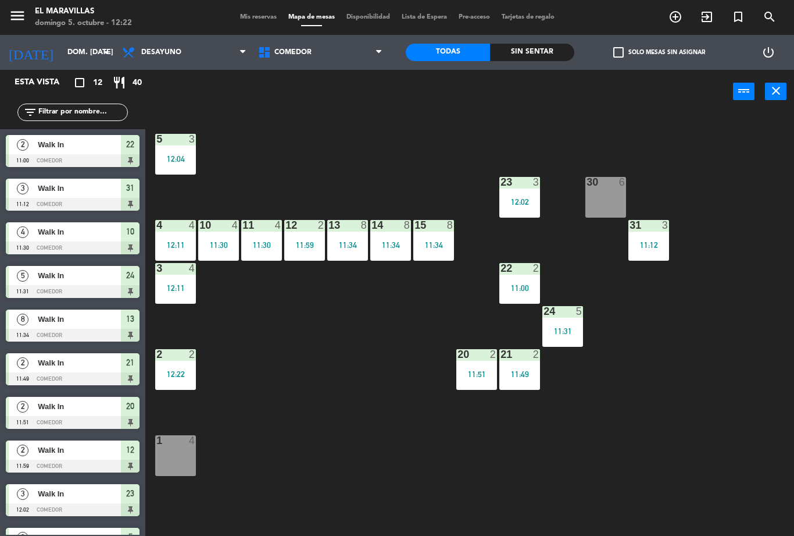
click at [516, 298] on div "22 2 11:00" at bounding box center [519, 283] width 41 height 41
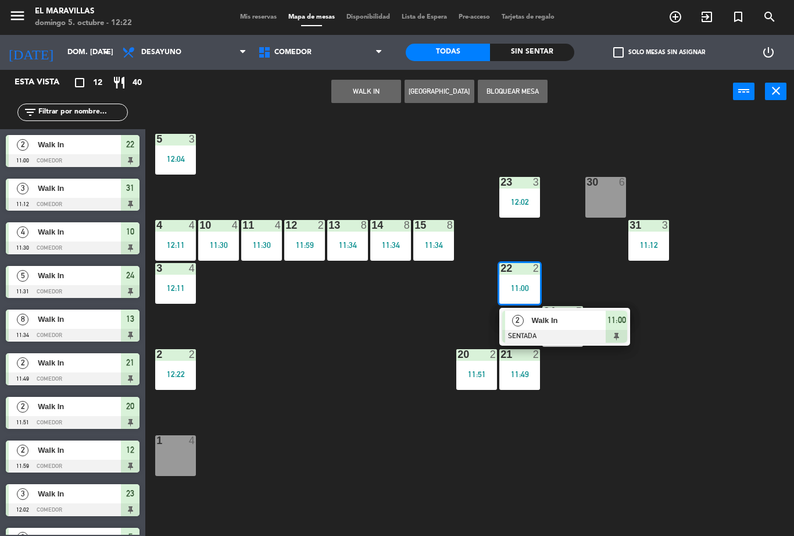
click at [557, 314] on span "Walk In" at bounding box center [568, 320] width 74 height 12
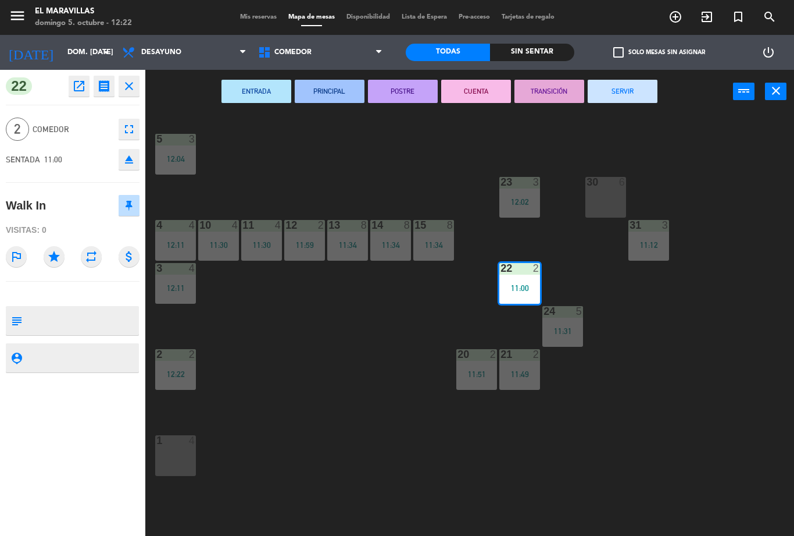
click at [640, 101] on button "SERVIR" at bounding box center [623, 91] width 70 height 23
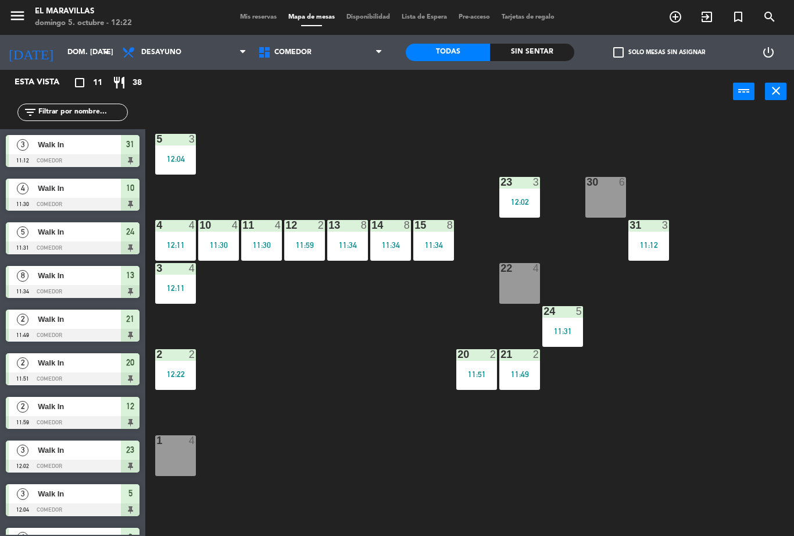
click at [530, 263] on div "4" at bounding box center [539, 268] width 19 height 10
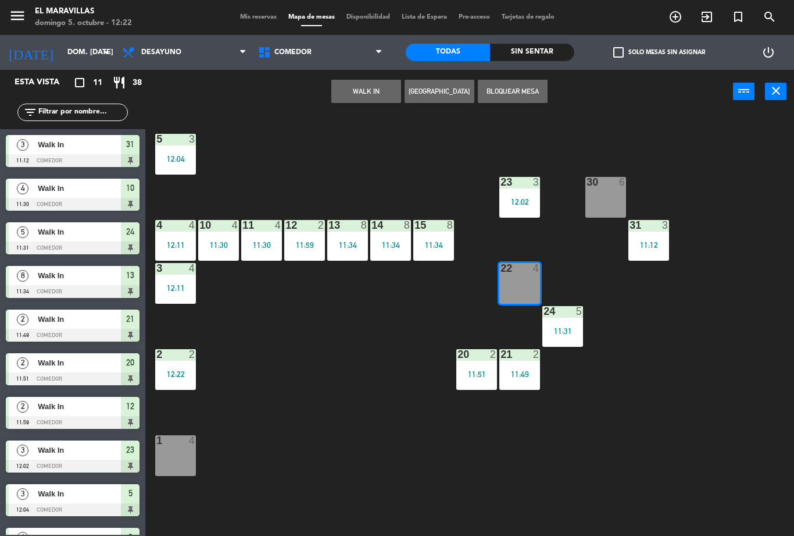
click at [362, 88] on button "WALK IN" at bounding box center [366, 91] width 70 height 23
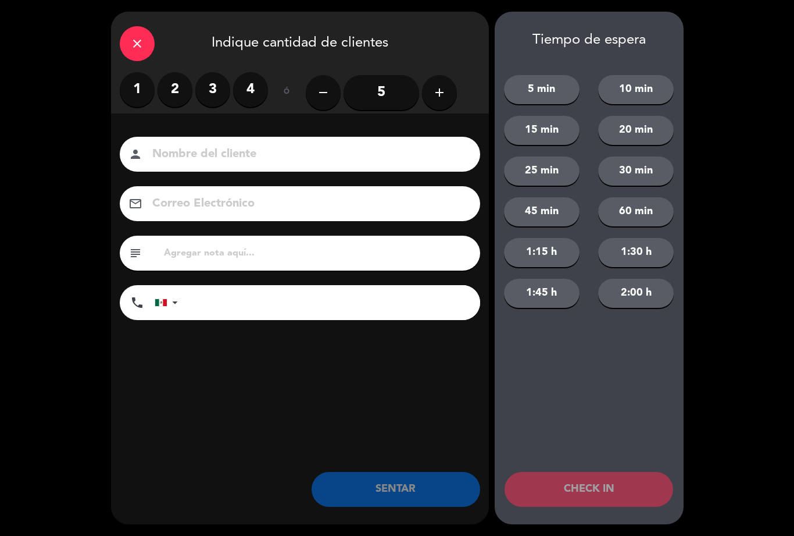
click at [210, 89] on label "3" at bounding box center [212, 89] width 35 height 35
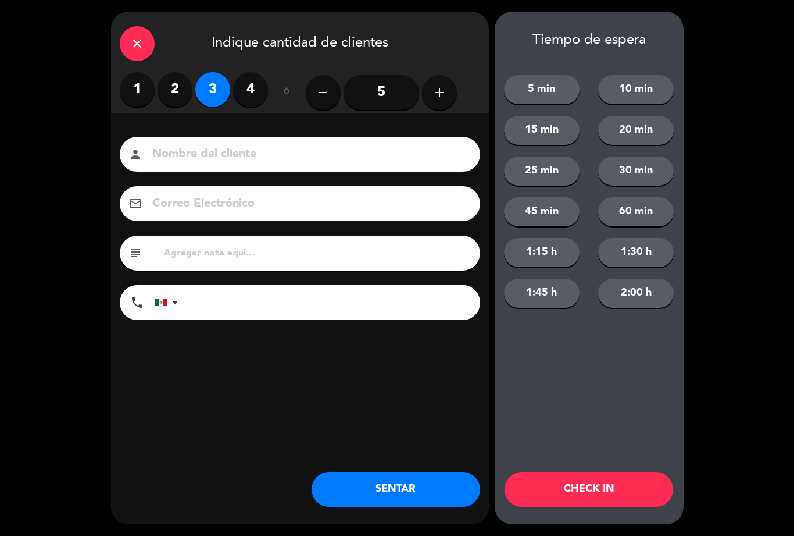
click at [388, 479] on button "SENTAR" at bounding box center [396, 489] width 169 height 35
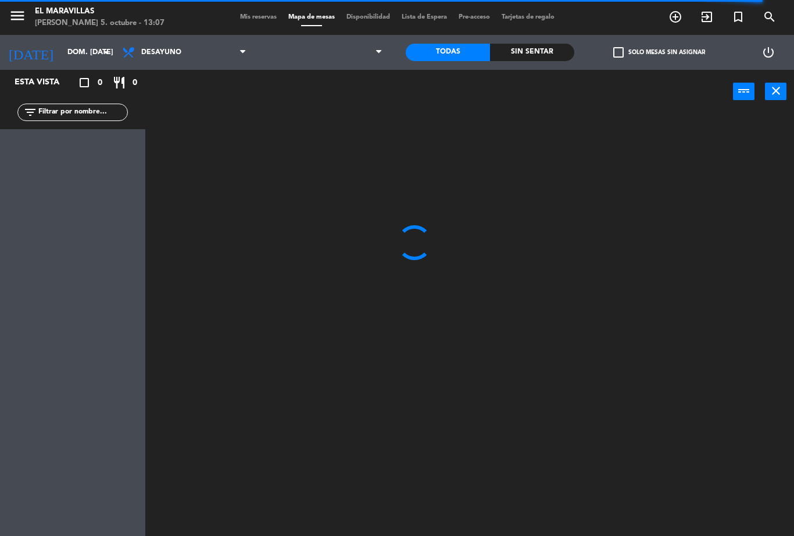
click at [315, 52] on span at bounding box center [320, 53] width 136 height 26
click at [290, 62] on span at bounding box center [320, 53] width 136 height 26
click at [292, 63] on span "Comedor" at bounding box center [320, 53] width 136 height 26
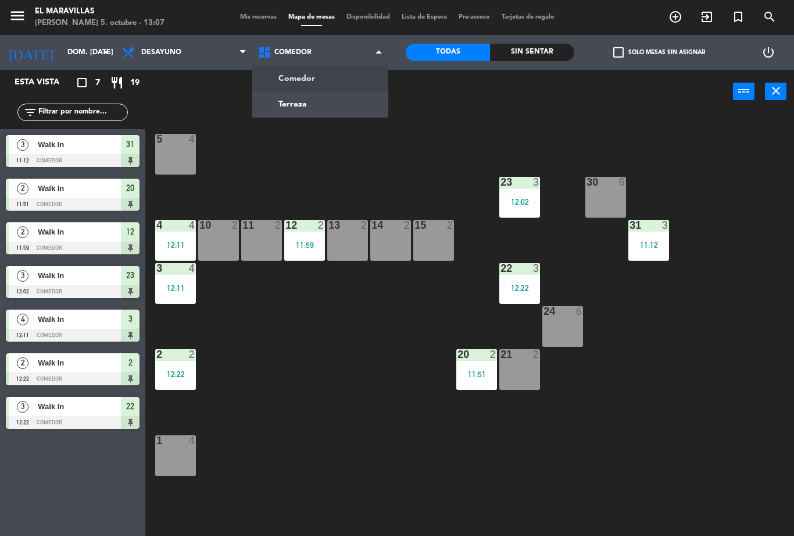
click at [311, 84] on ng-component "menu El [PERSON_NAME] 5. octubre - 13:07 Mis reservas Mapa de mesas Disponibili…" at bounding box center [397, 268] width 794 height 536
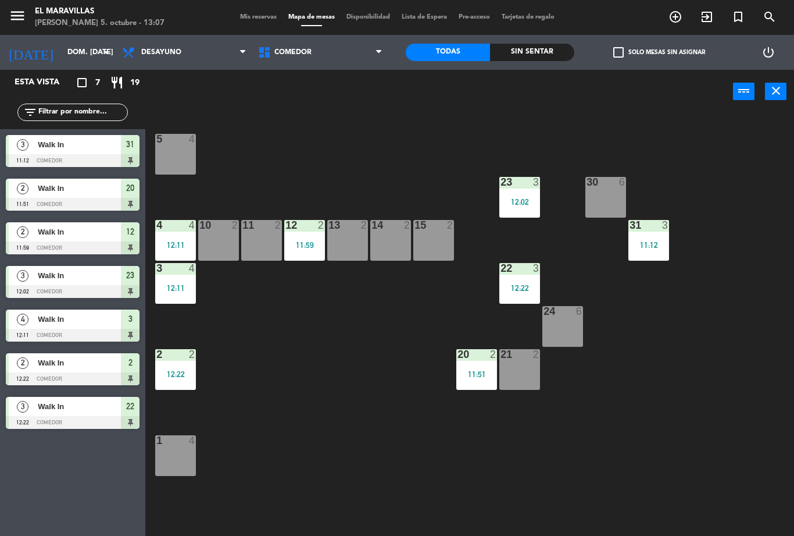
click at [484, 363] on div "20 2 11:51" at bounding box center [476, 369] width 41 height 41
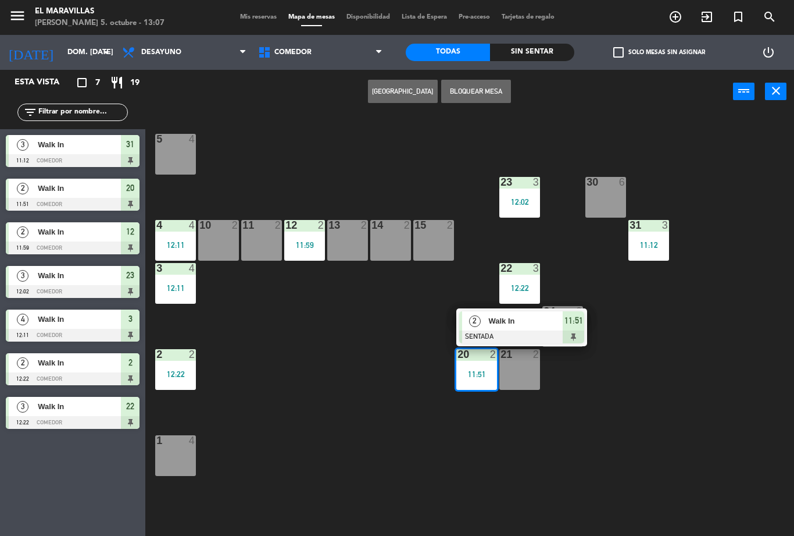
click at [587, 324] on div "2 Walk In SENTADA 11:51" at bounding box center [521, 327] width 131 height 38
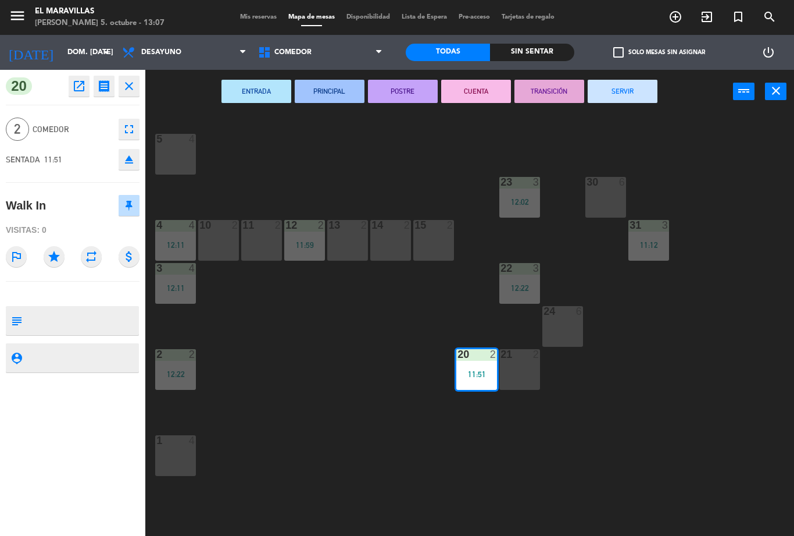
click at [633, 92] on button "SERVIR" at bounding box center [623, 91] width 70 height 23
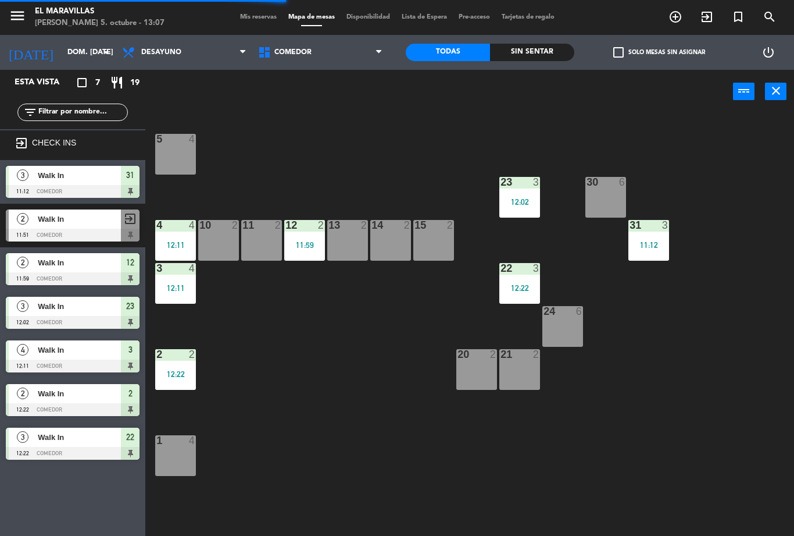
click at [386, 247] on div "14 2" at bounding box center [390, 240] width 41 height 41
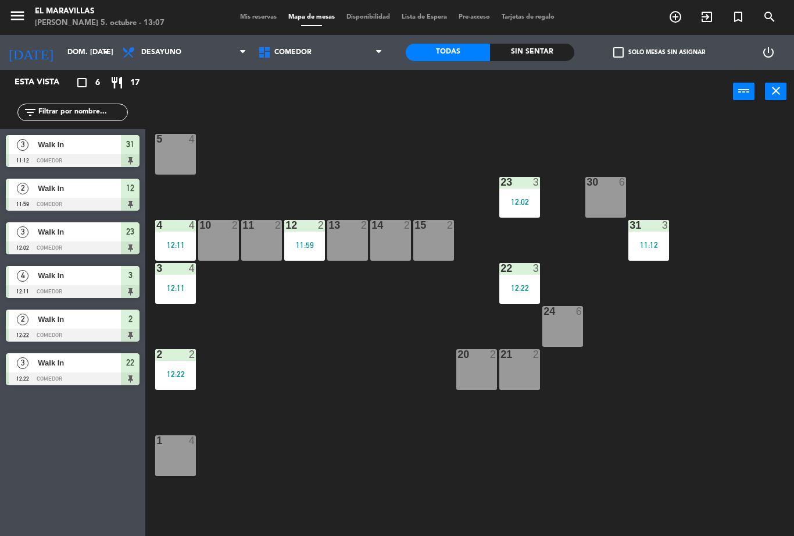
click at [444, 174] on div "5 4 23 3 12:02 30 6 4 4 12:11 10 2 11 2 12 2 11:59 13 2 14 2 15 2 31 3 11:12 3 …" at bounding box center [474, 324] width 641 height 422
click at [336, 64] on span "Comedor" at bounding box center [320, 53] width 136 height 26
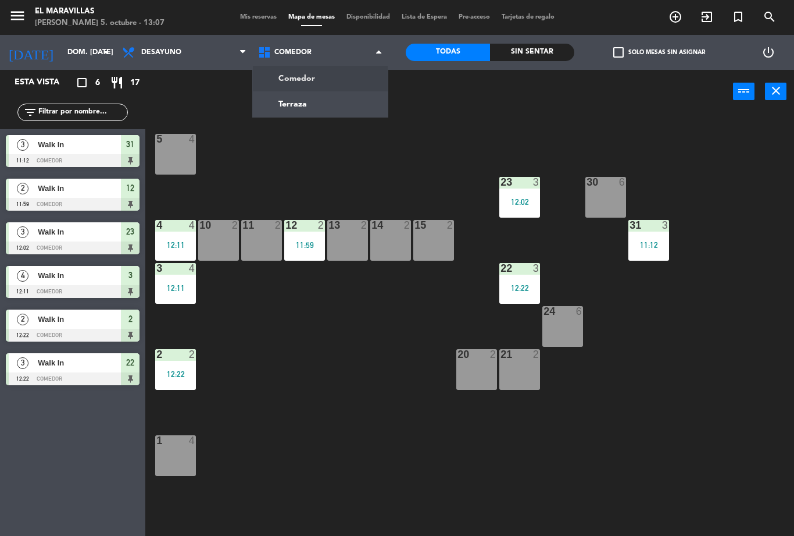
click at [479, 127] on div "5 4 23 3 12:02 30 6 4 4 12:11 10 2 11 2 12 2 11:59 13 2 14 2 15 2 31 3 11:12 3 …" at bounding box center [474, 324] width 641 height 422
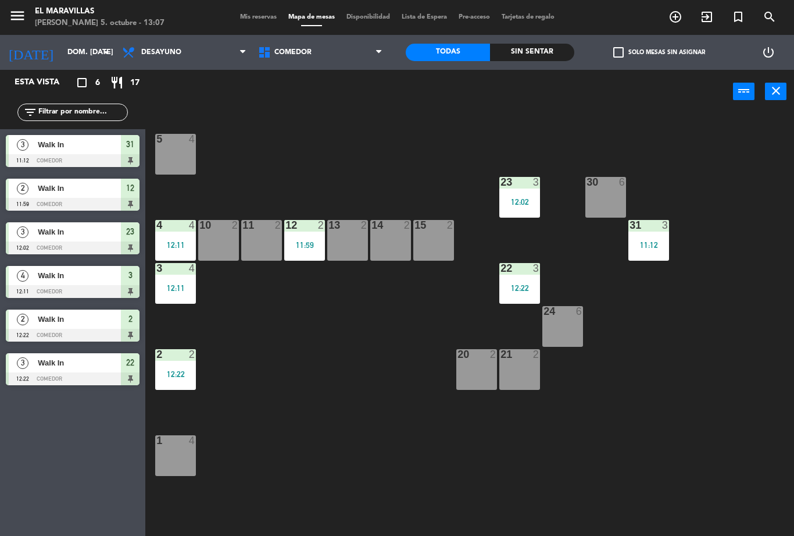
click at [262, 20] on span "Mis reservas" at bounding box center [258, 17] width 48 height 6
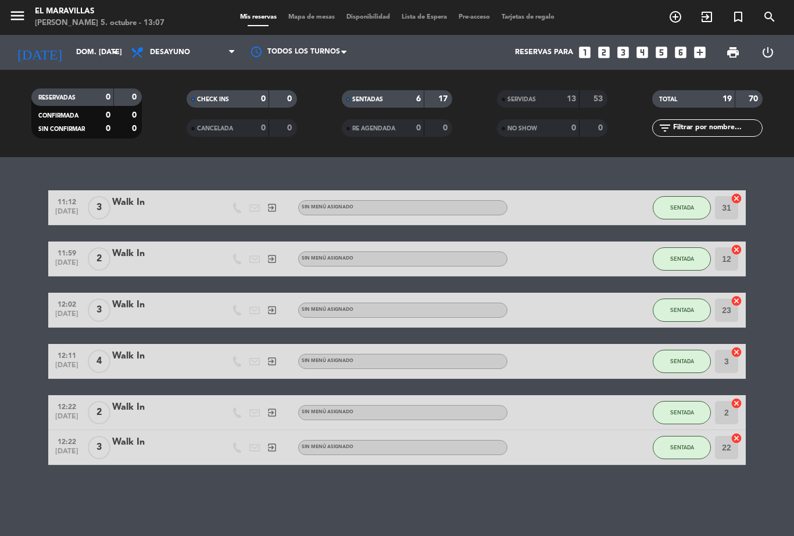
click at [705, 16] on icon "exit_to_app" at bounding box center [707, 17] width 14 height 14
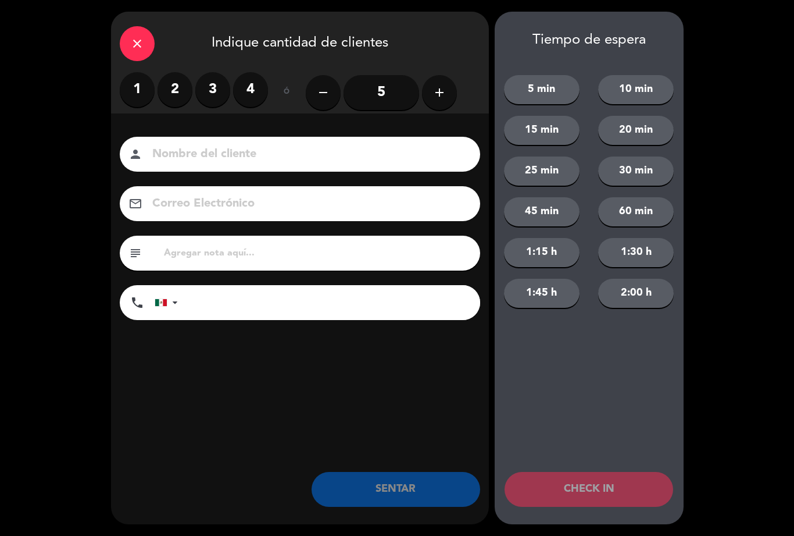
click at [406, 96] on input "5" at bounding box center [382, 92] width 76 height 35
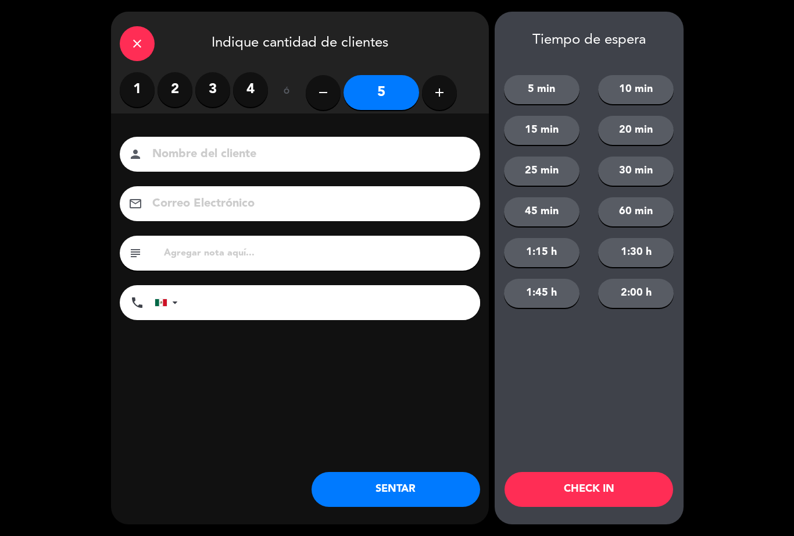
click at [402, 487] on button "SENTAR" at bounding box center [396, 489] width 169 height 35
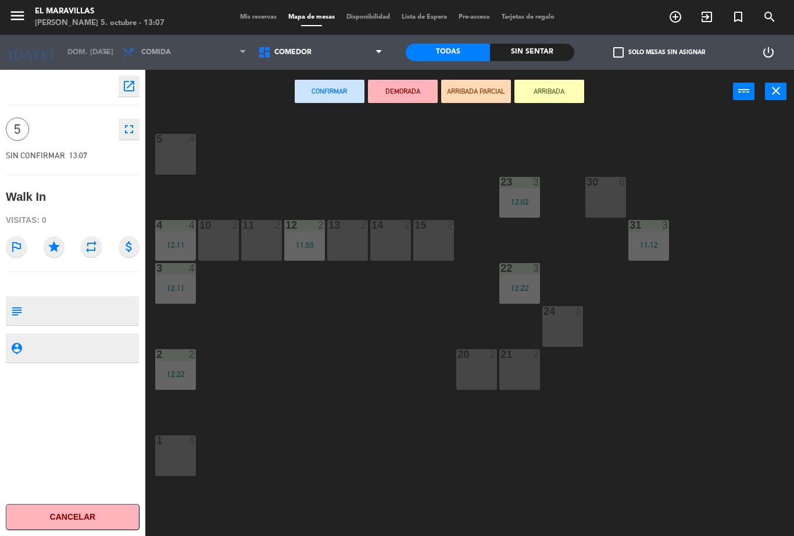
click at [361, 239] on div "13 2" at bounding box center [347, 240] width 41 height 41
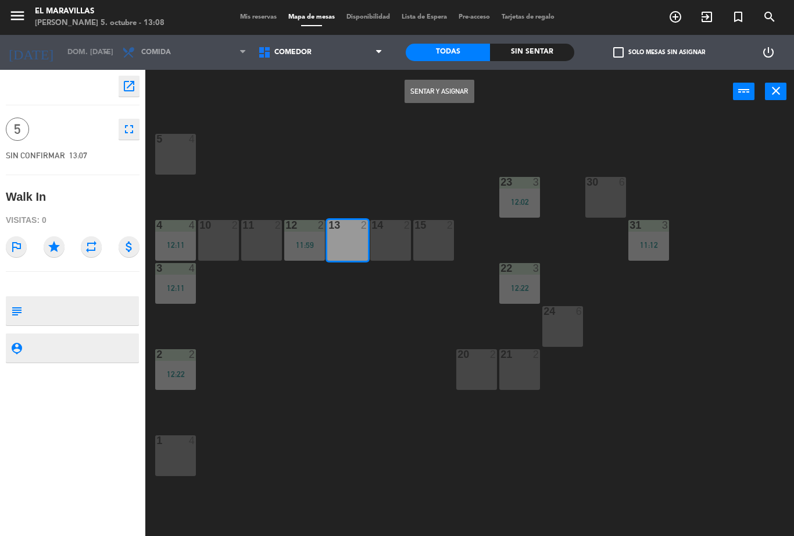
click at [395, 239] on div "14 2" at bounding box center [390, 240] width 41 height 41
click at [439, 243] on div "15 2" at bounding box center [433, 240] width 41 height 41
click at [452, 101] on button "Sentar y Asignar" at bounding box center [440, 91] width 70 height 23
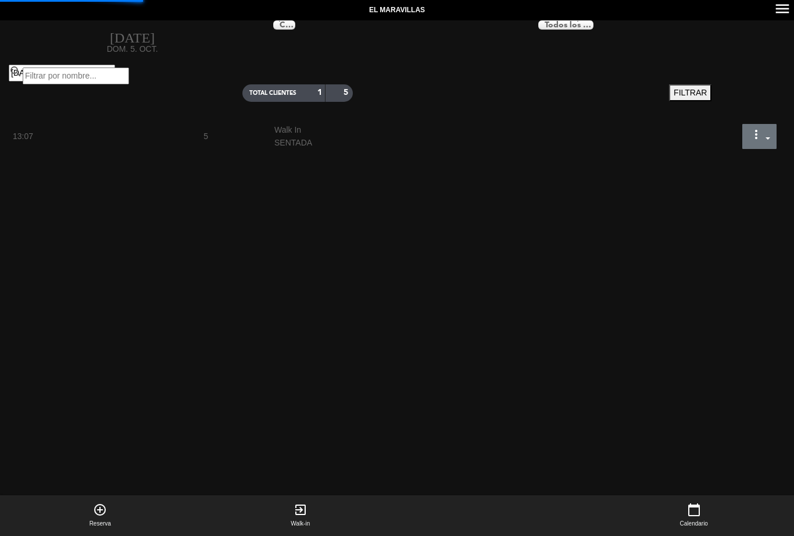
select select "lunch"
